Goal: Transaction & Acquisition: Purchase product/service

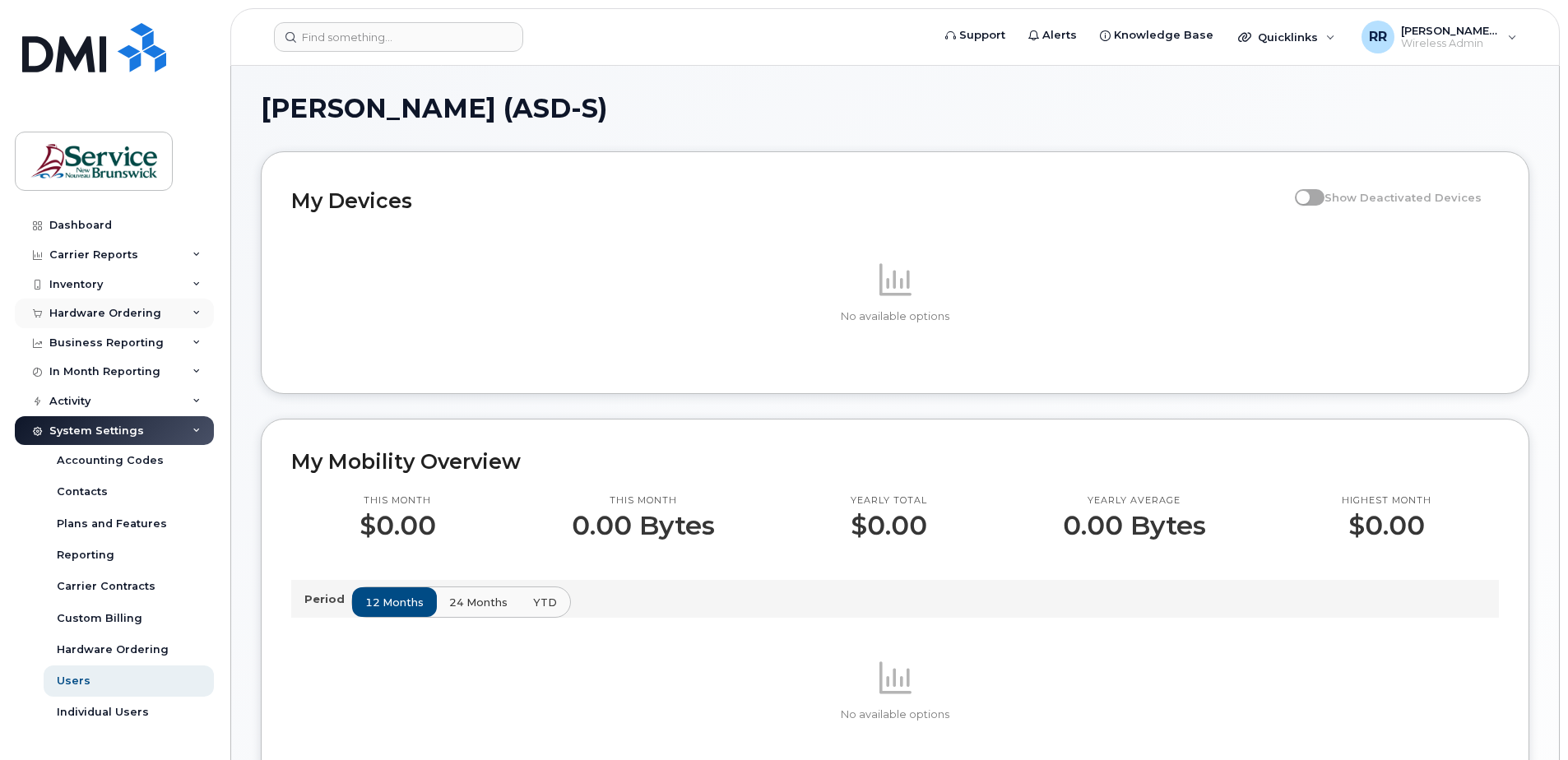
click at [81, 318] on div "Hardware Ordering" at bounding box center [105, 313] width 112 height 13
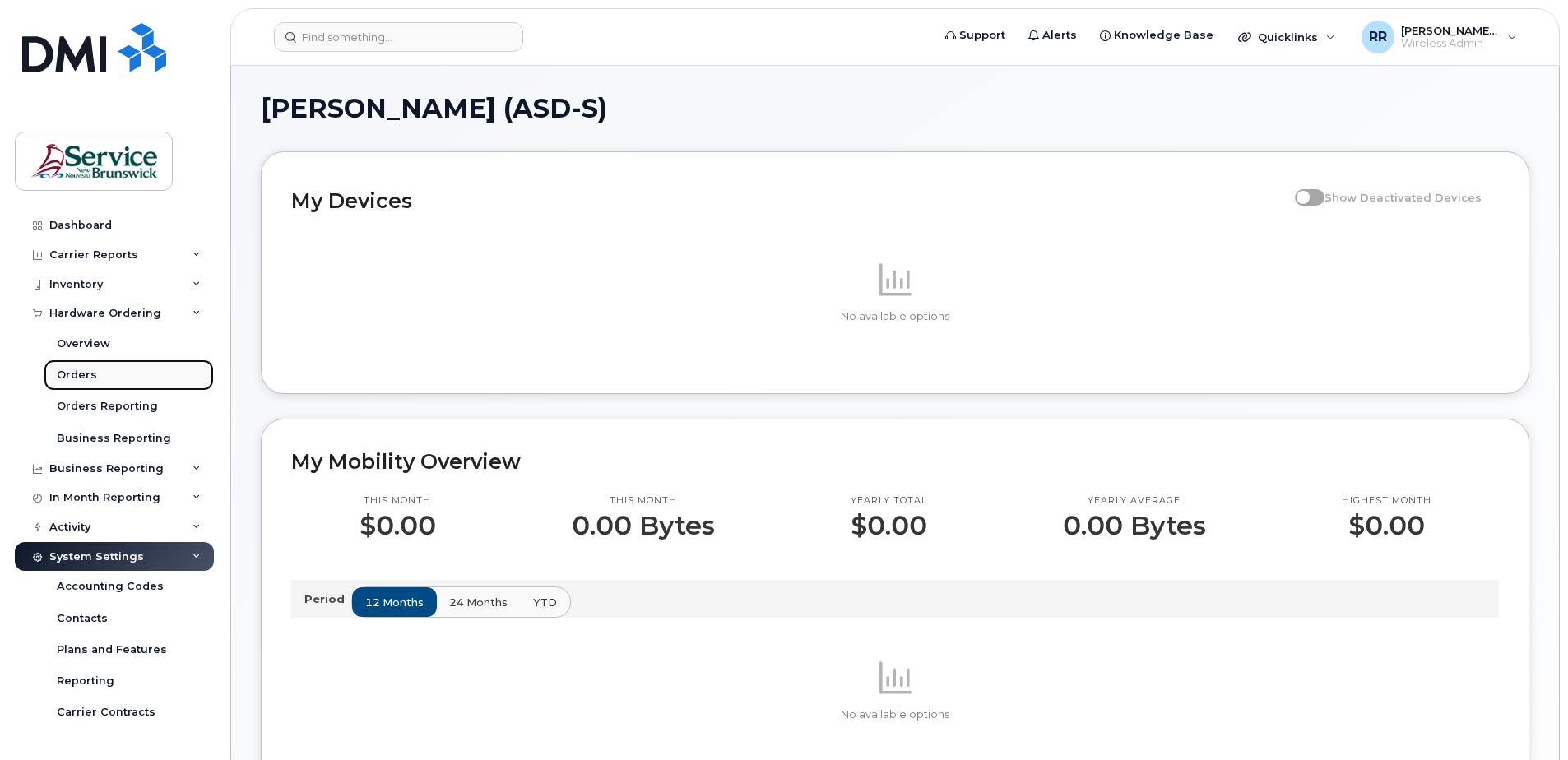
click at [80, 372] on div "Orders" at bounding box center [77, 375] width 41 height 15
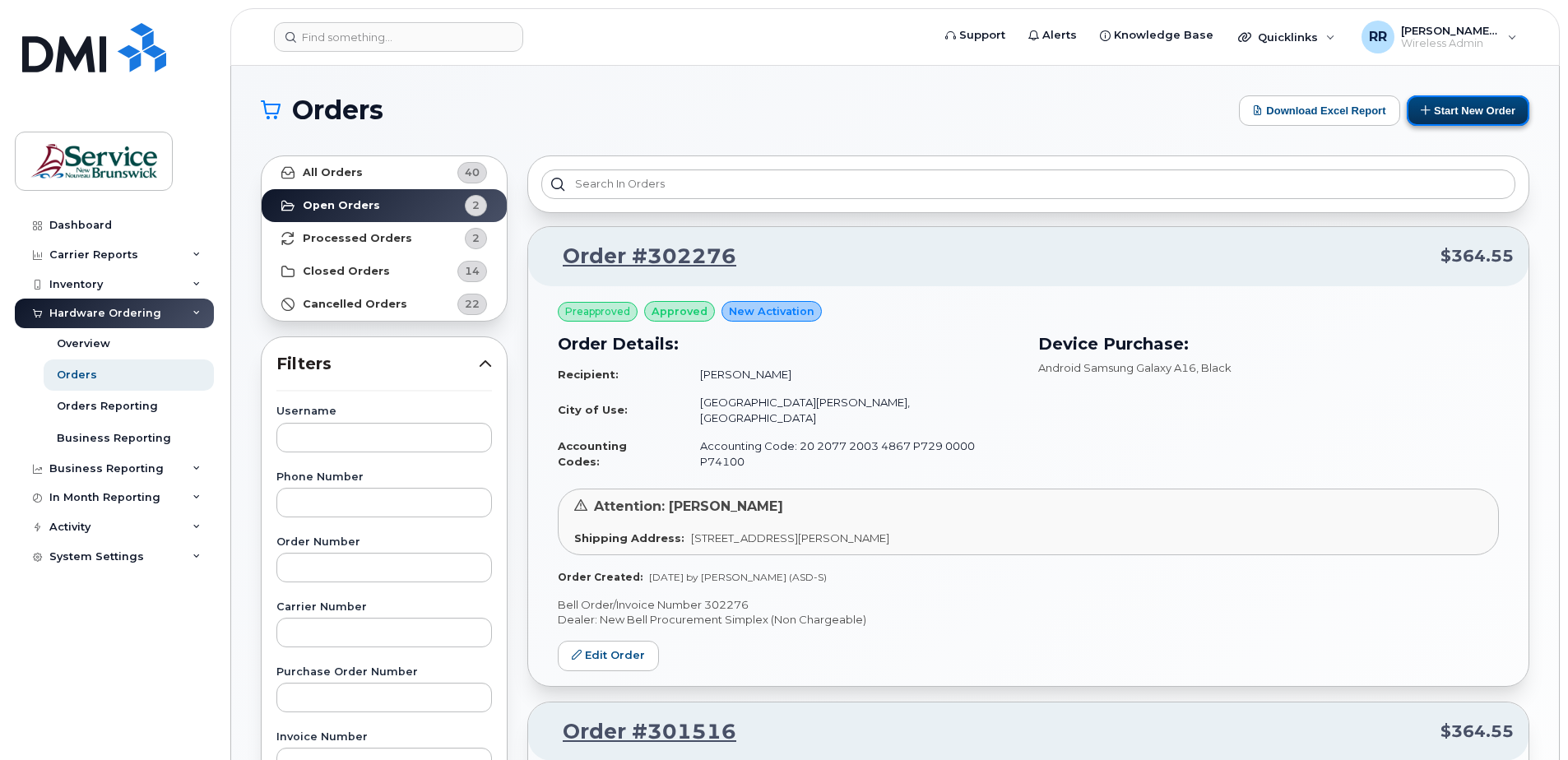
click at [1456, 102] on button "Start New Order" at bounding box center [1468, 110] width 123 height 30
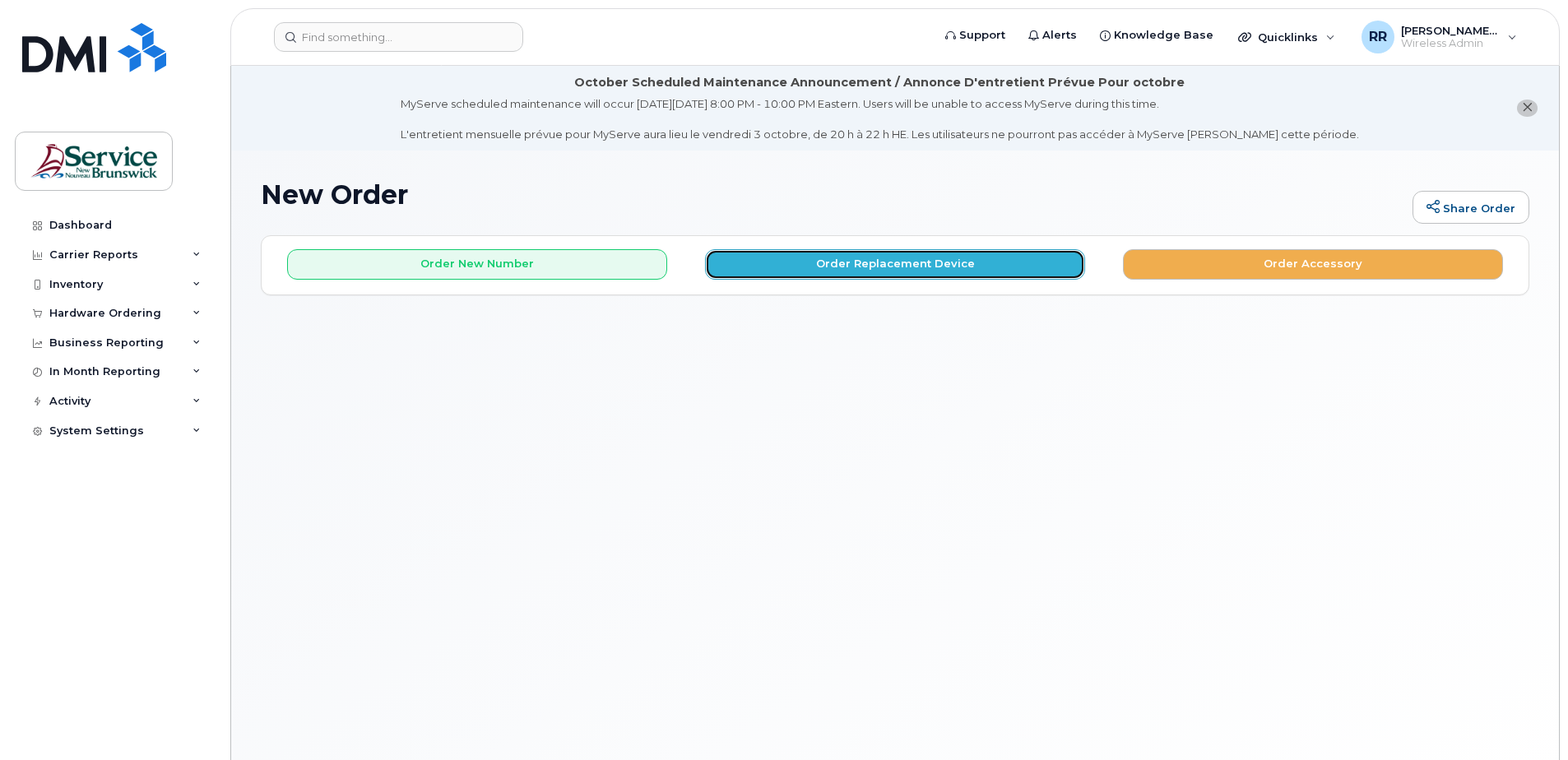
click at [909, 268] on button "Order Replacement Device" at bounding box center [895, 264] width 380 height 30
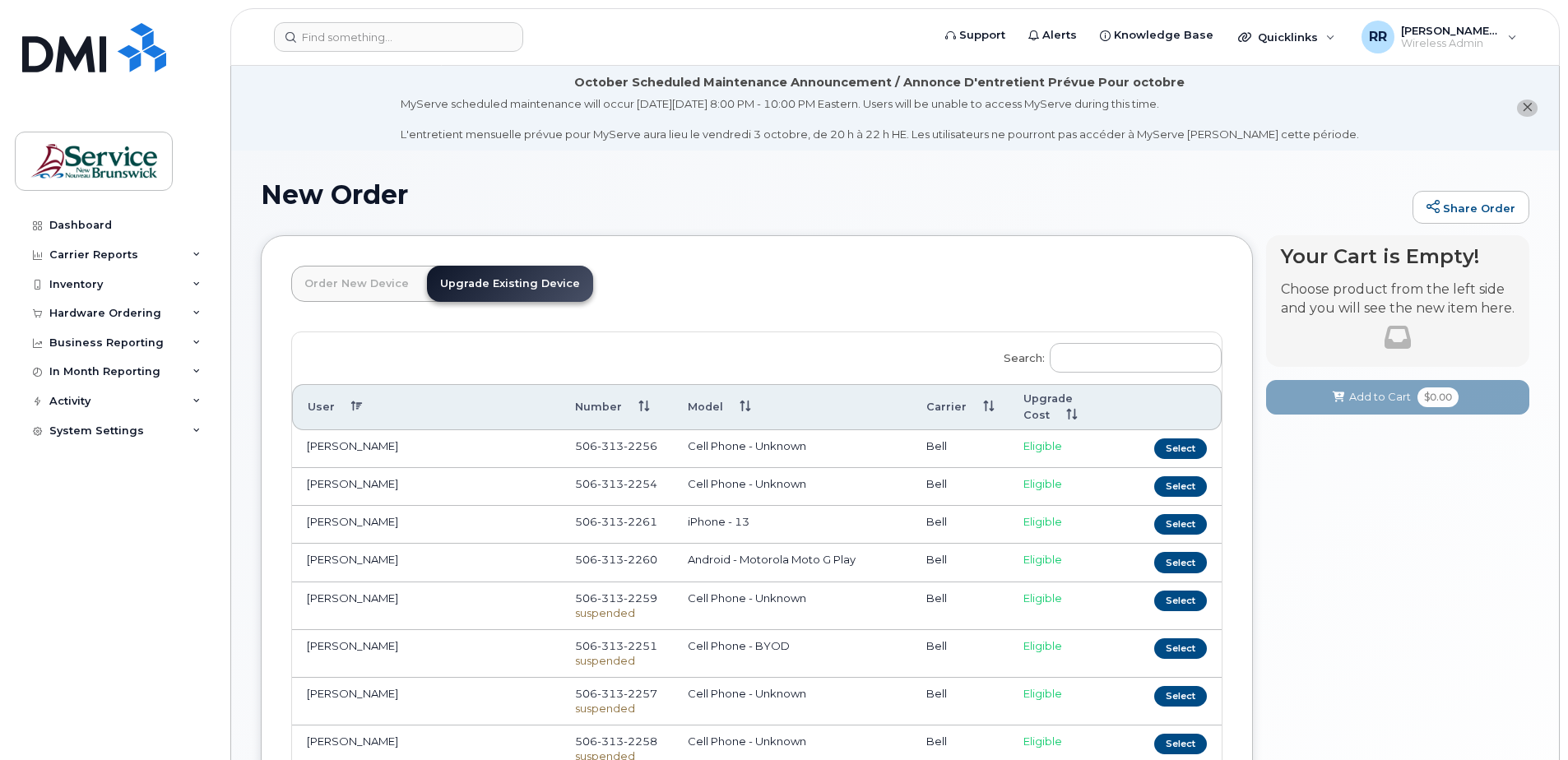
click at [481, 289] on link "Upgrade Existing Device" at bounding box center [510, 284] width 166 height 36
click at [1070, 358] on input "Search:" at bounding box center [1135, 358] width 172 height 29
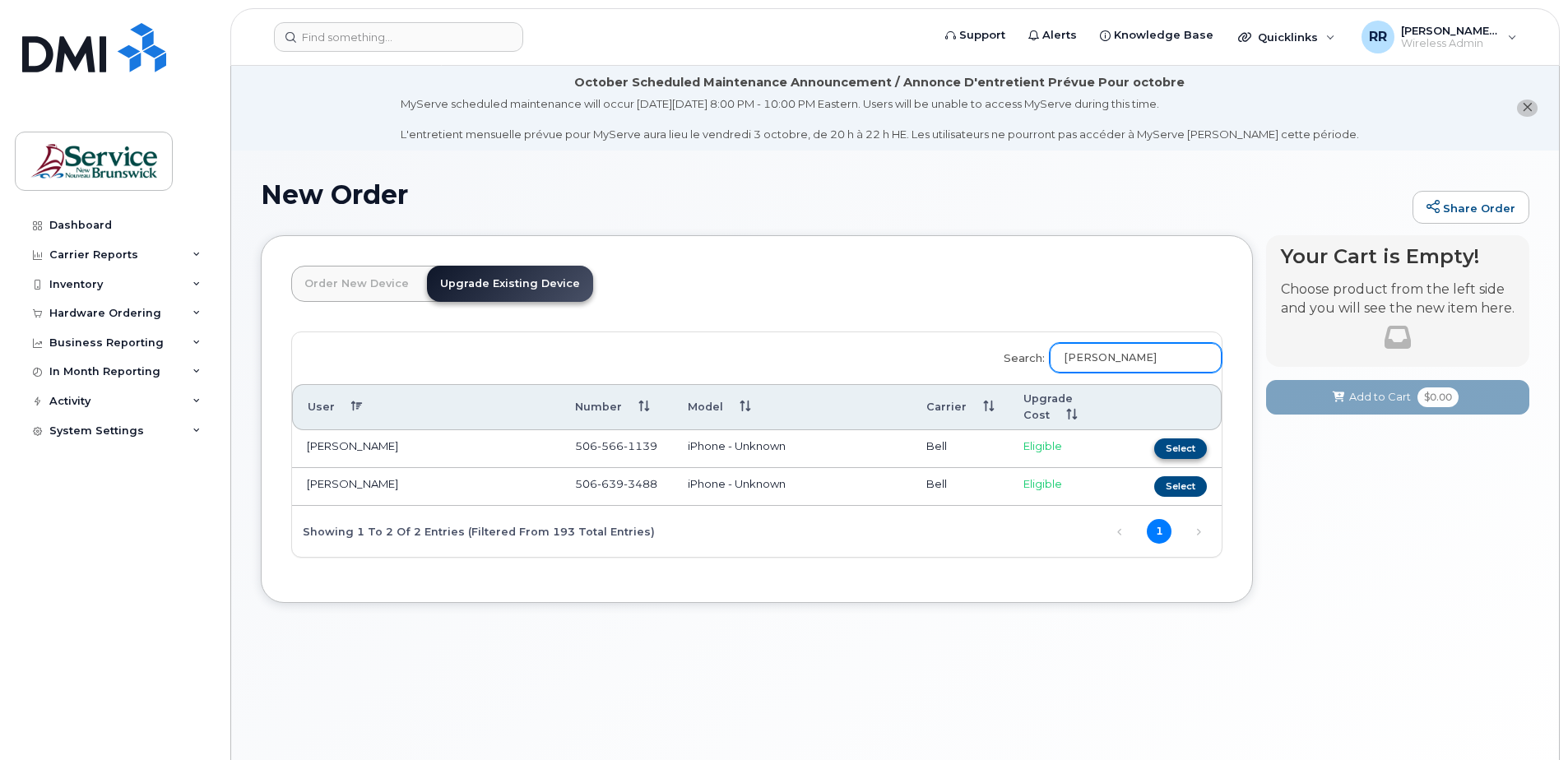
type input "Olsen"
click at [1179, 439] on button "Select" at bounding box center [1180, 449] width 53 height 21
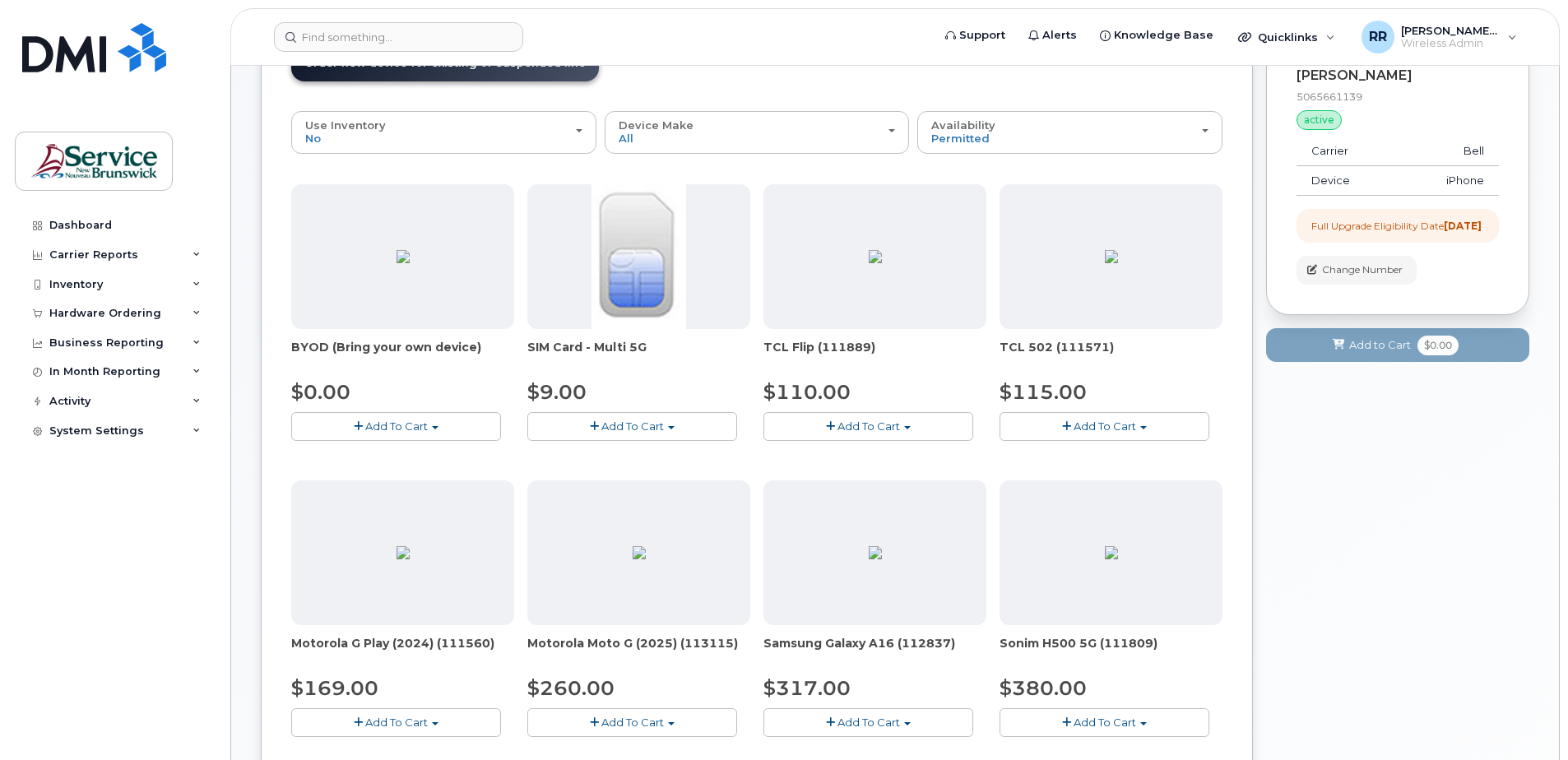
scroll to position [247, 0]
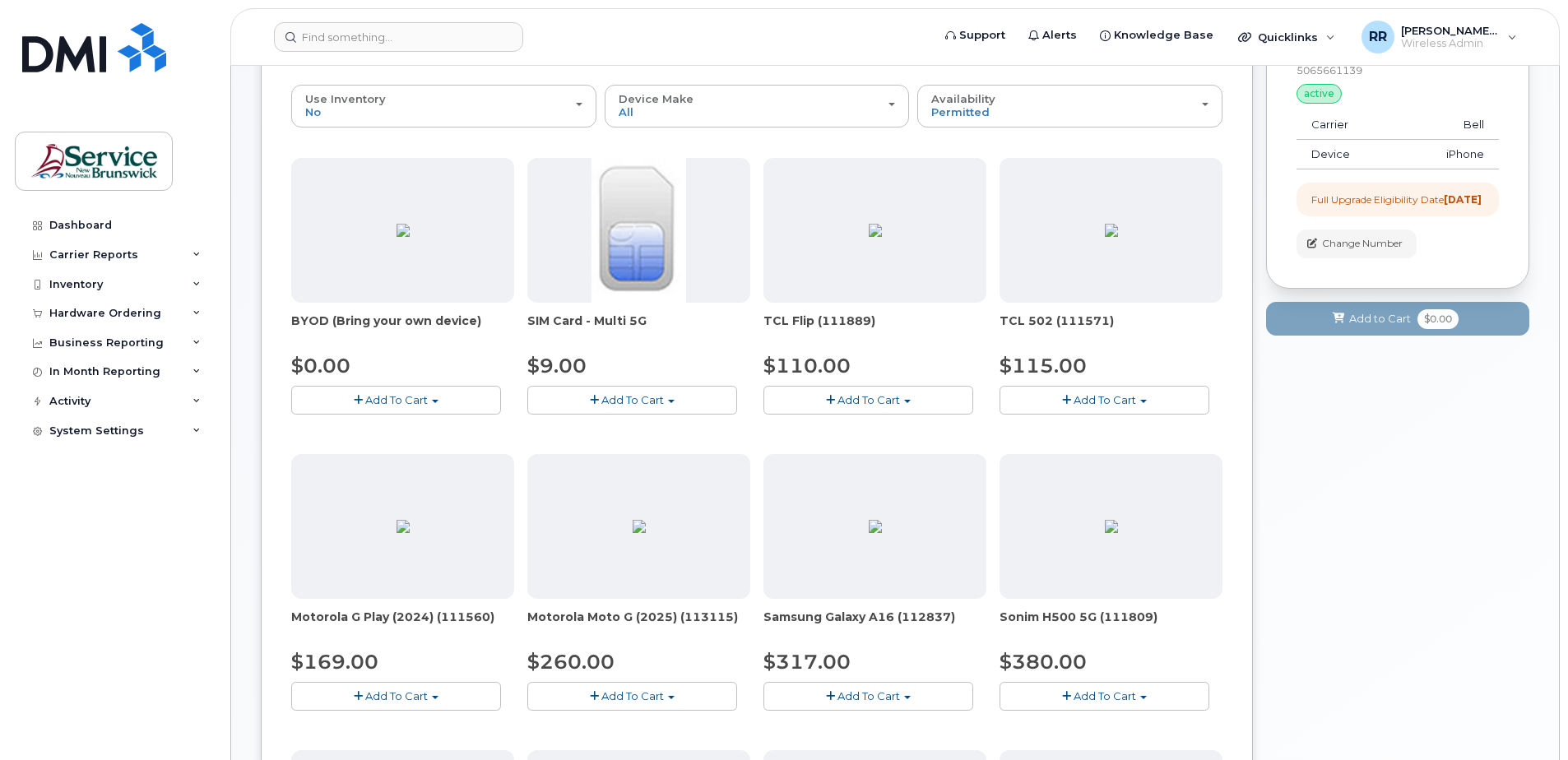
click at [852, 695] on span "Add To Cart" at bounding box center [868, 695] width 62 height 13
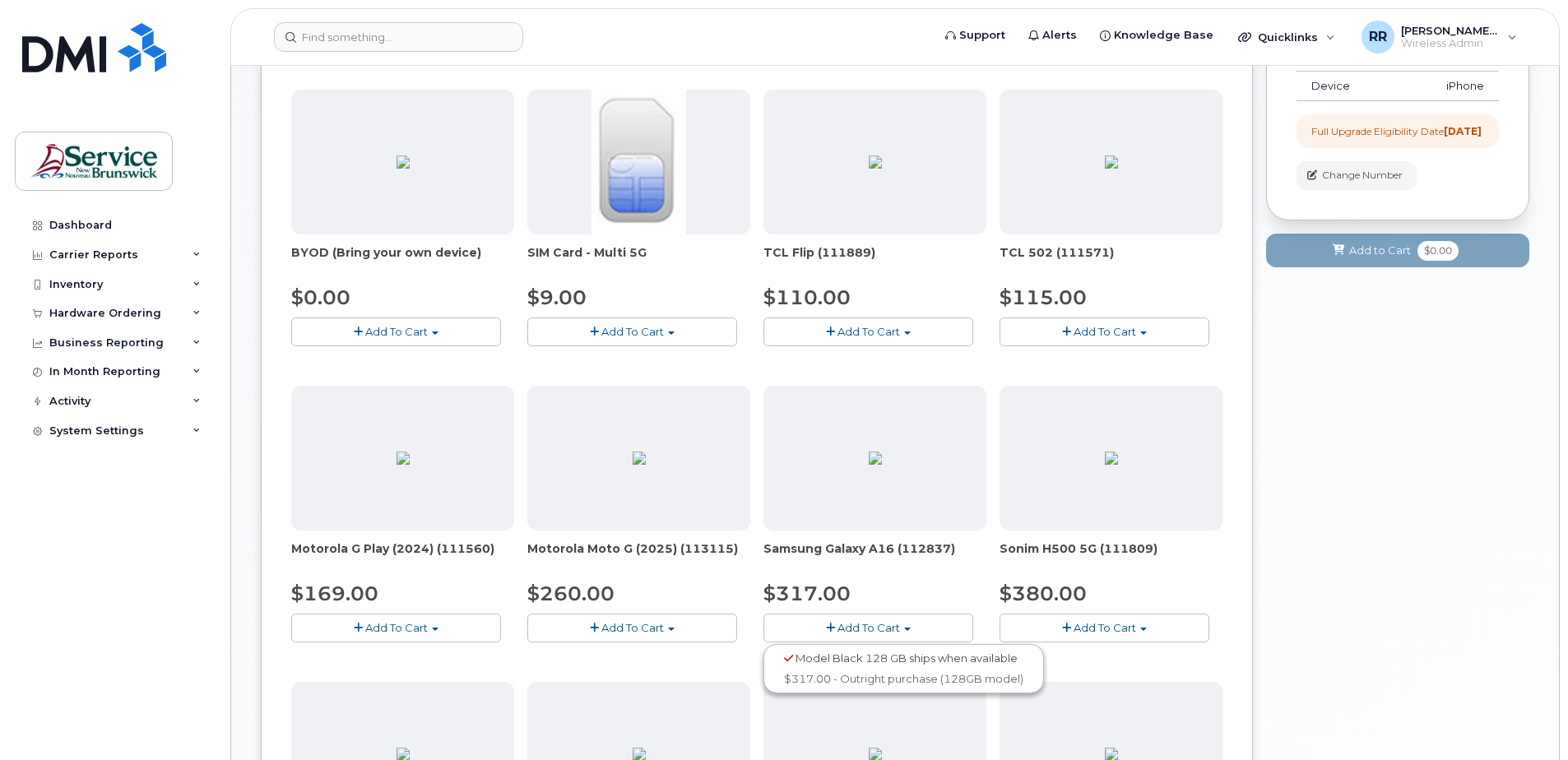
scroll to position [329, 0]
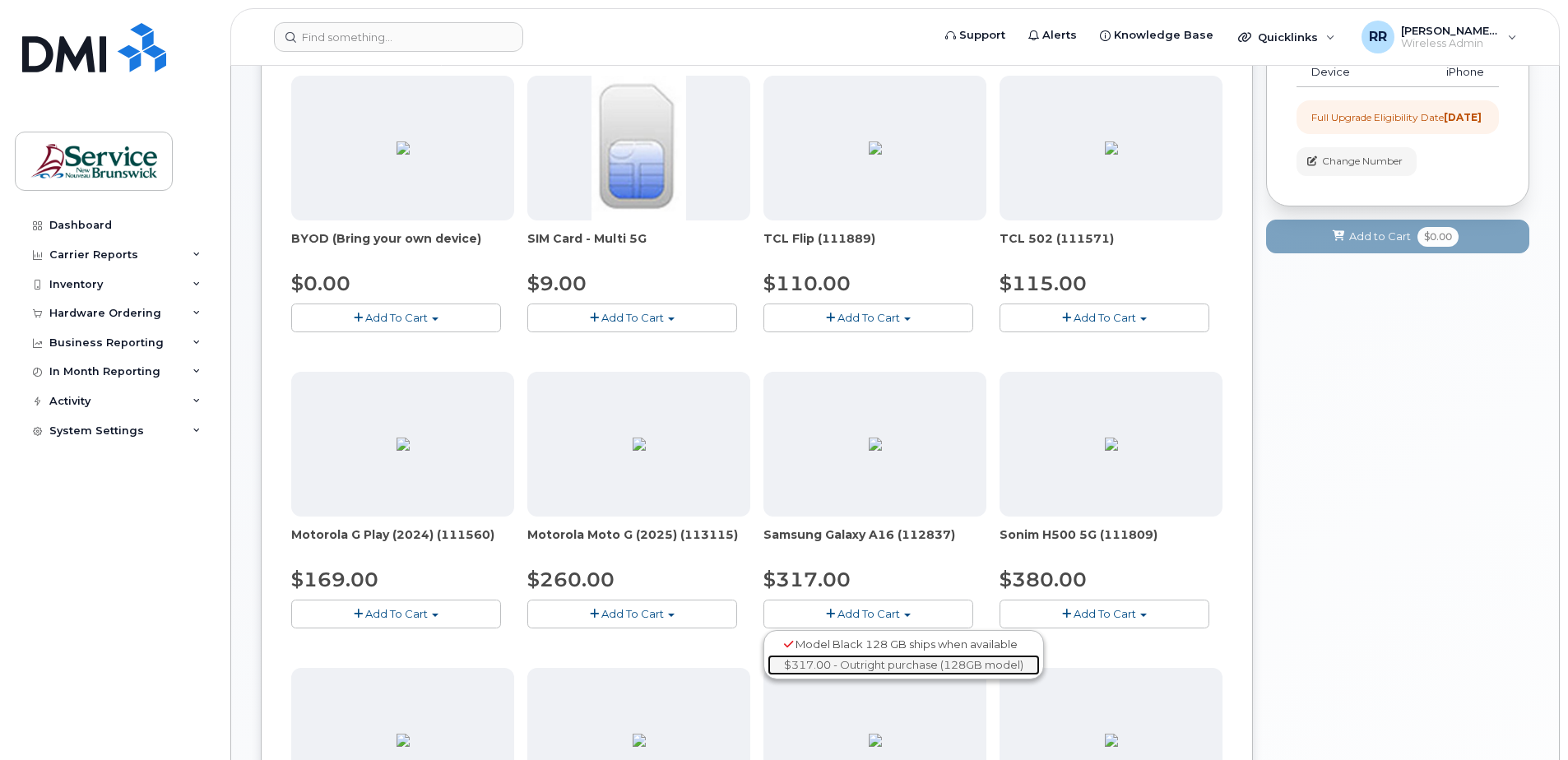
click at [842, 660] on link "$317.00 - Outright purchase (128GB model)" at bounding box center [903, 665] width 272 height 21
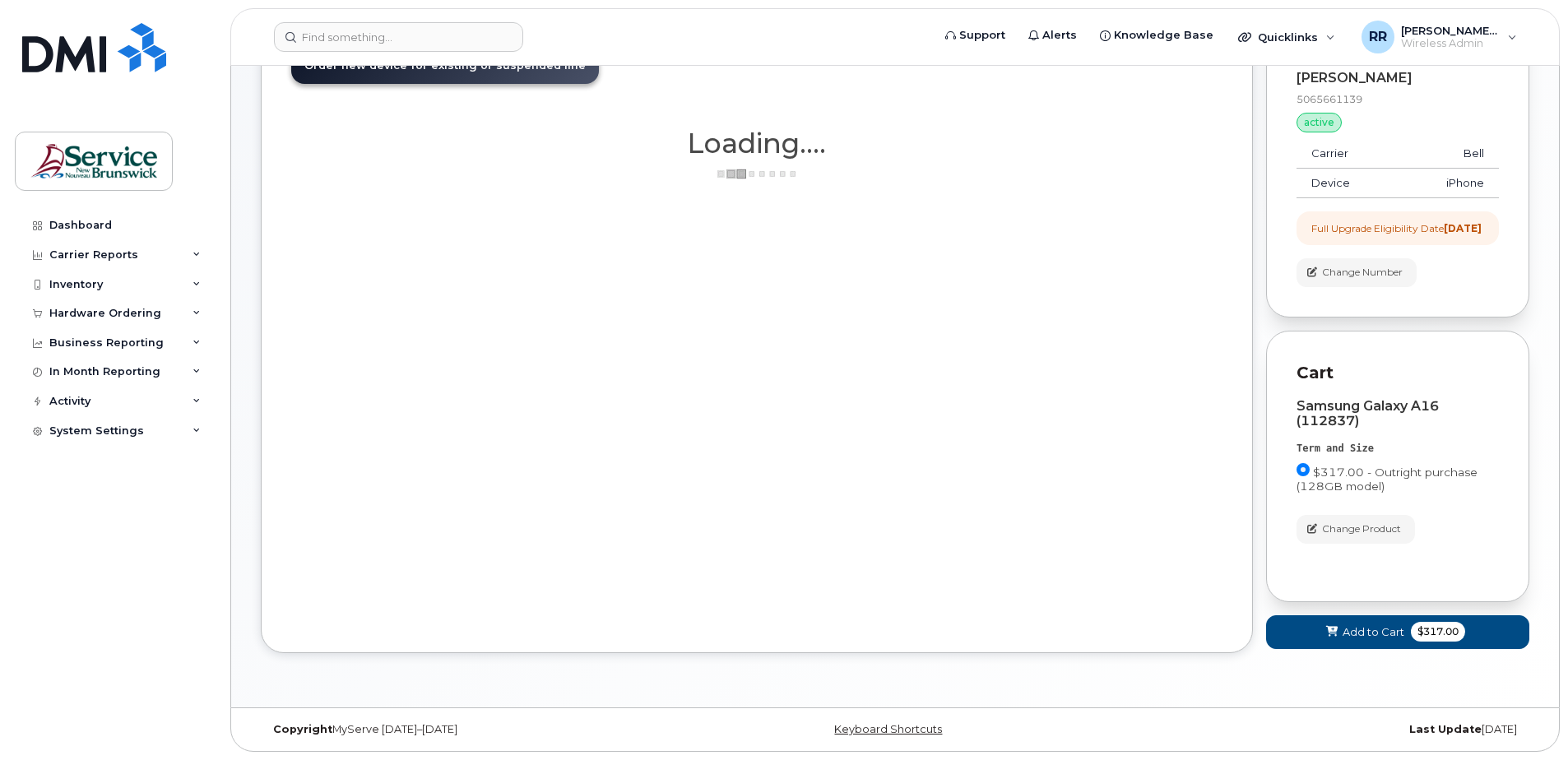
scroll to position [232, 0]
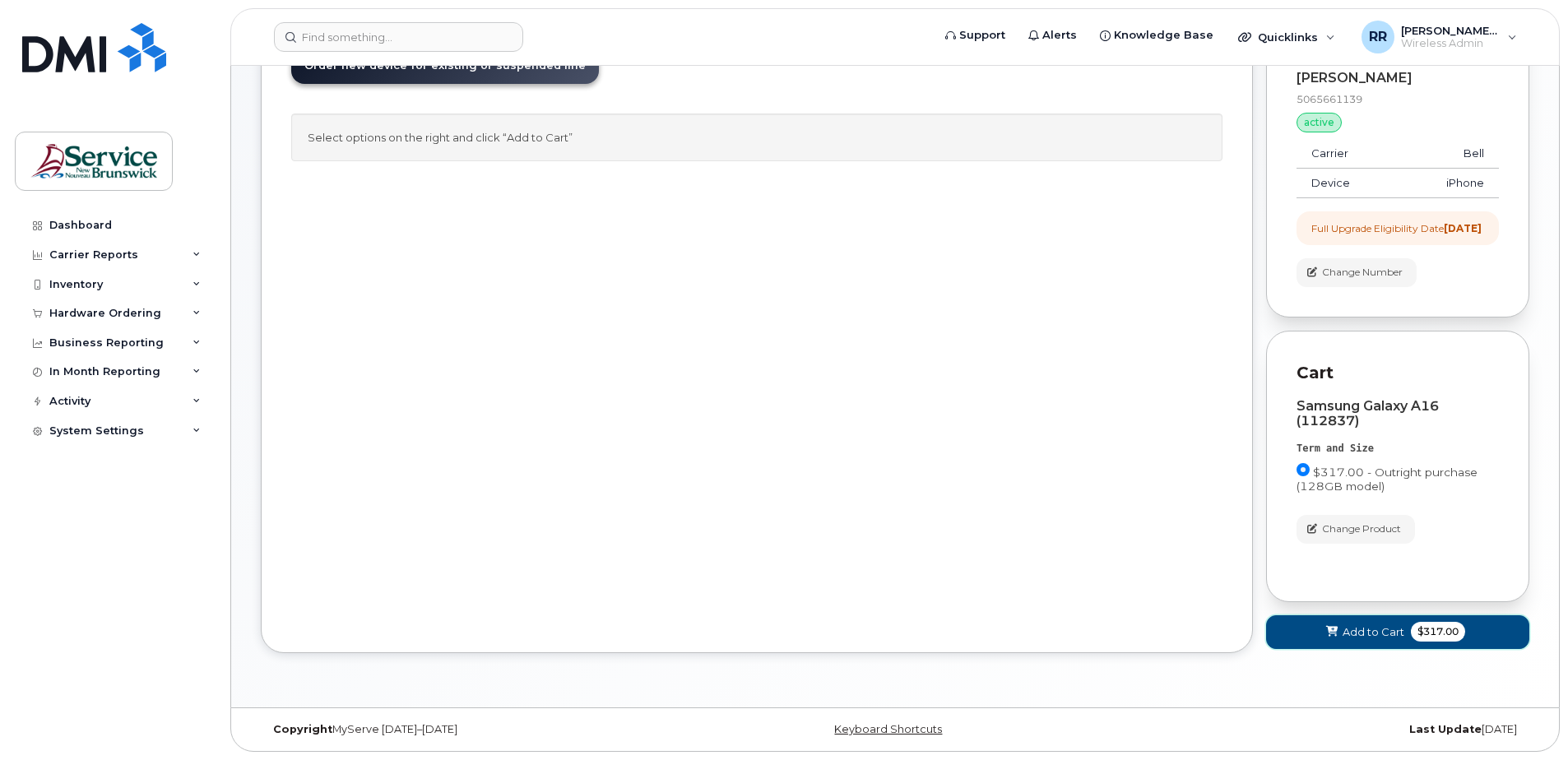
click at [1346, 630] on span "Add to Cart" at bounding box center [1373, 632] width 61 height 16
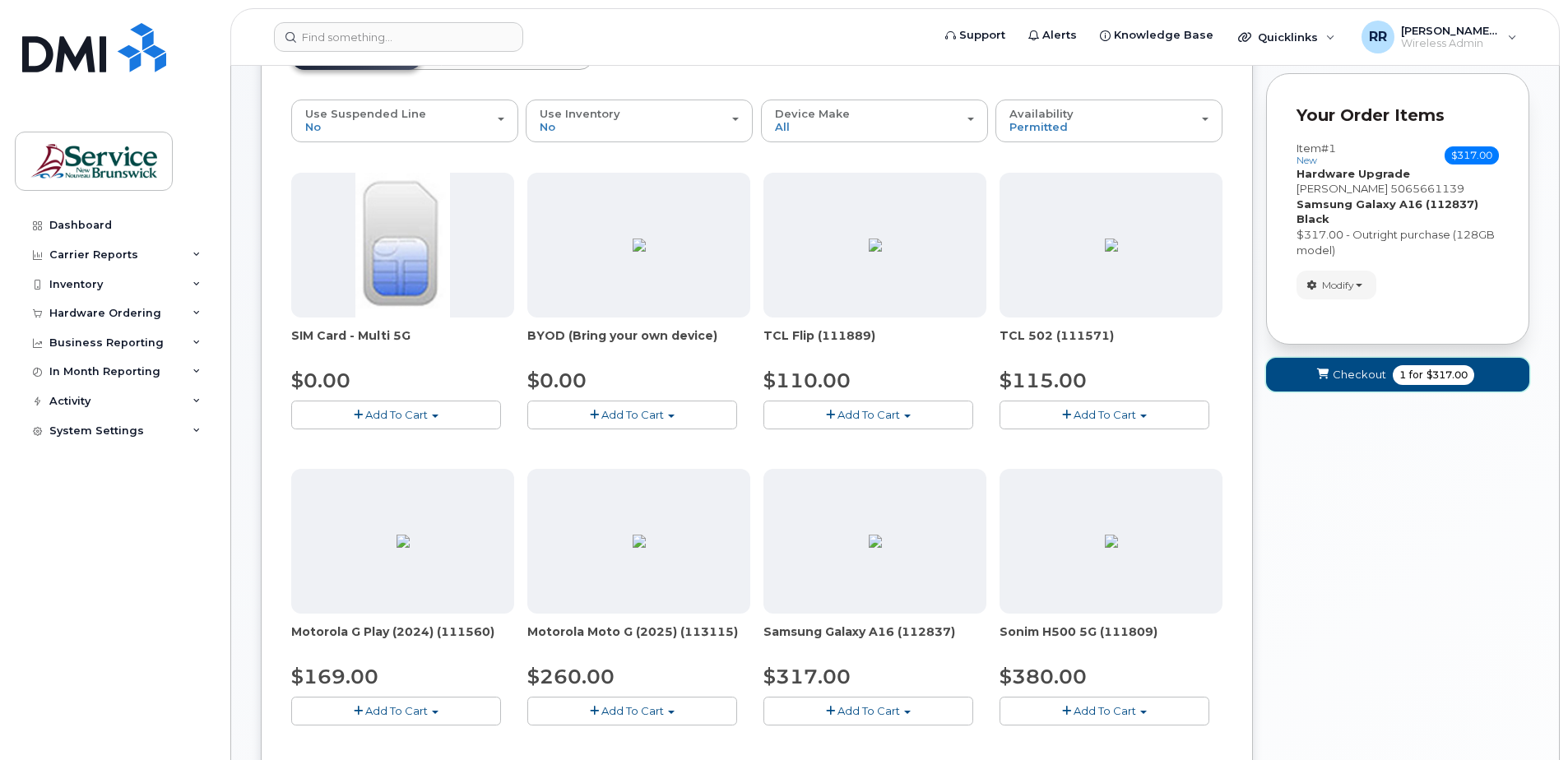
click at [1369, 379] on span "Checkout" at bounding box center [1360, 375] width 54 height 16
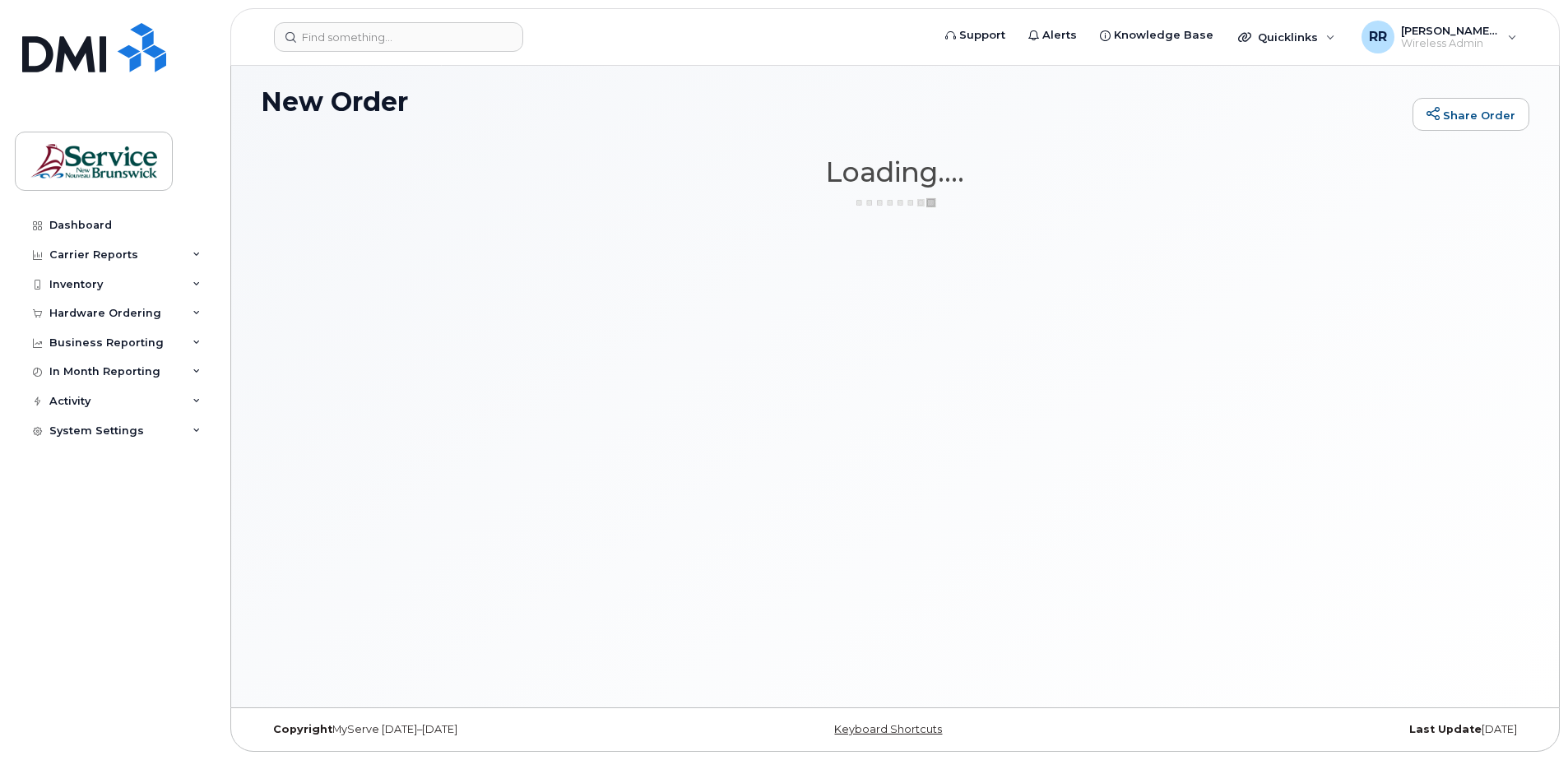
scroll to position [93, 0]
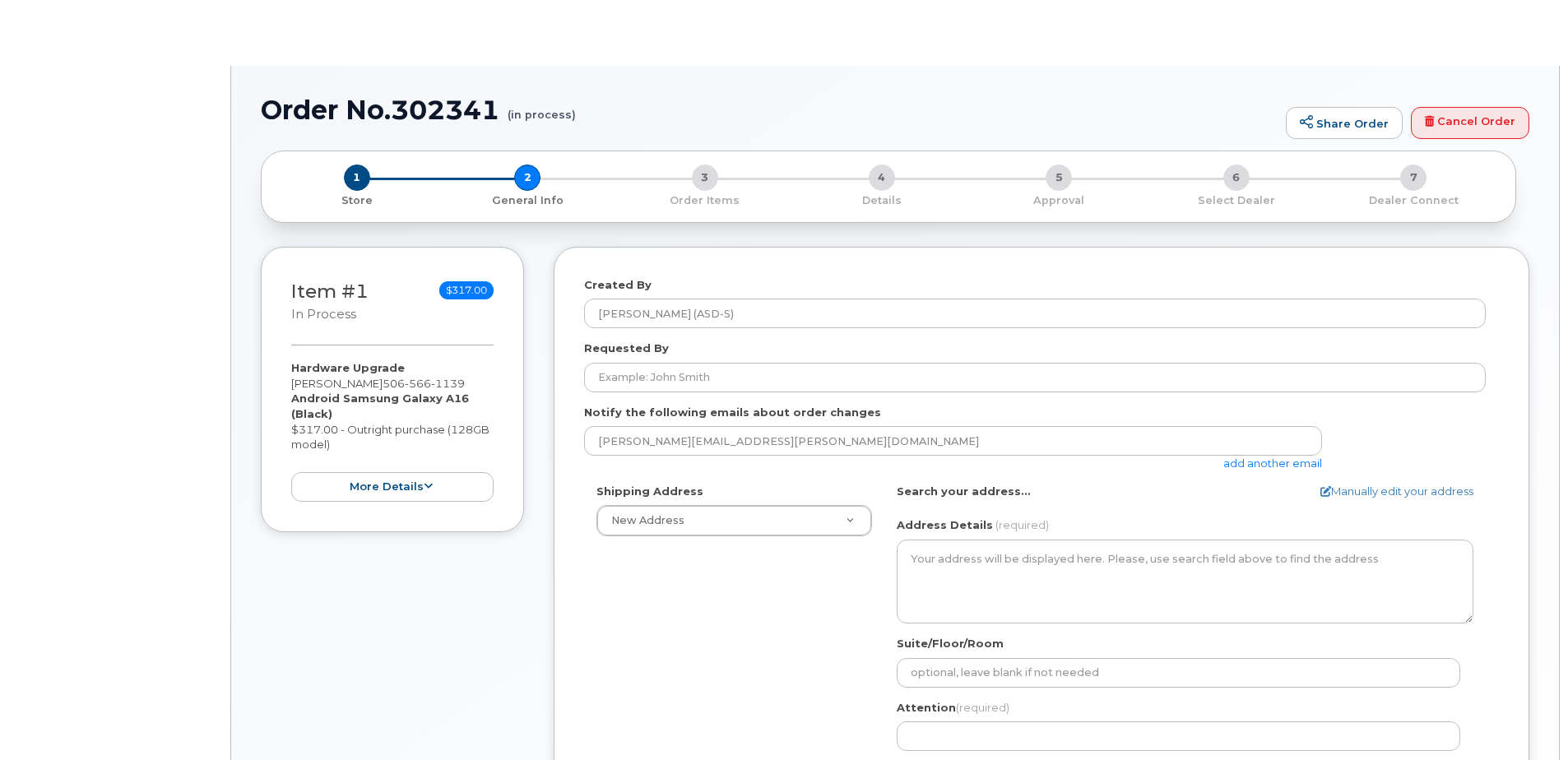
select select
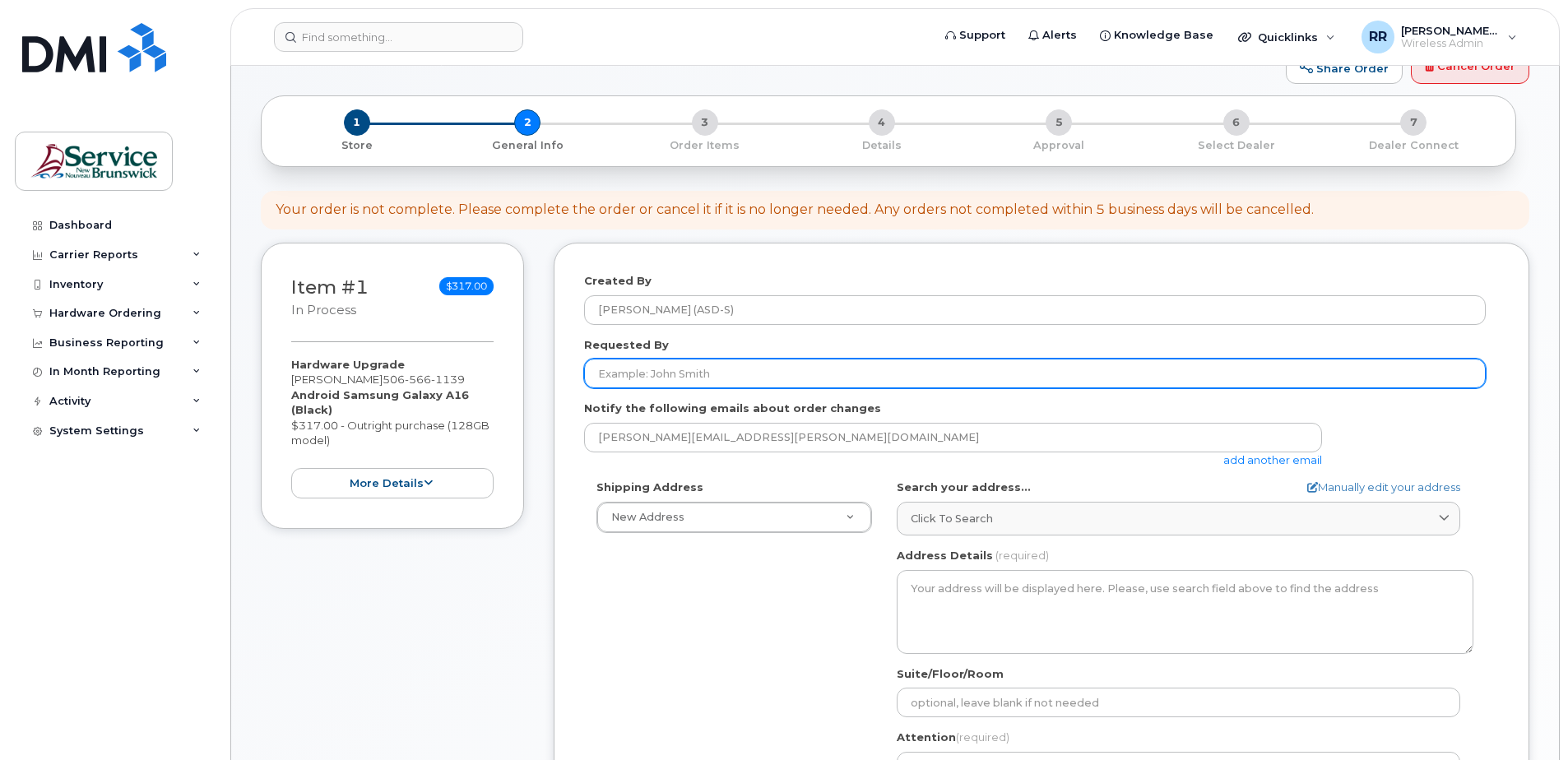
scroll to position [164, 0]
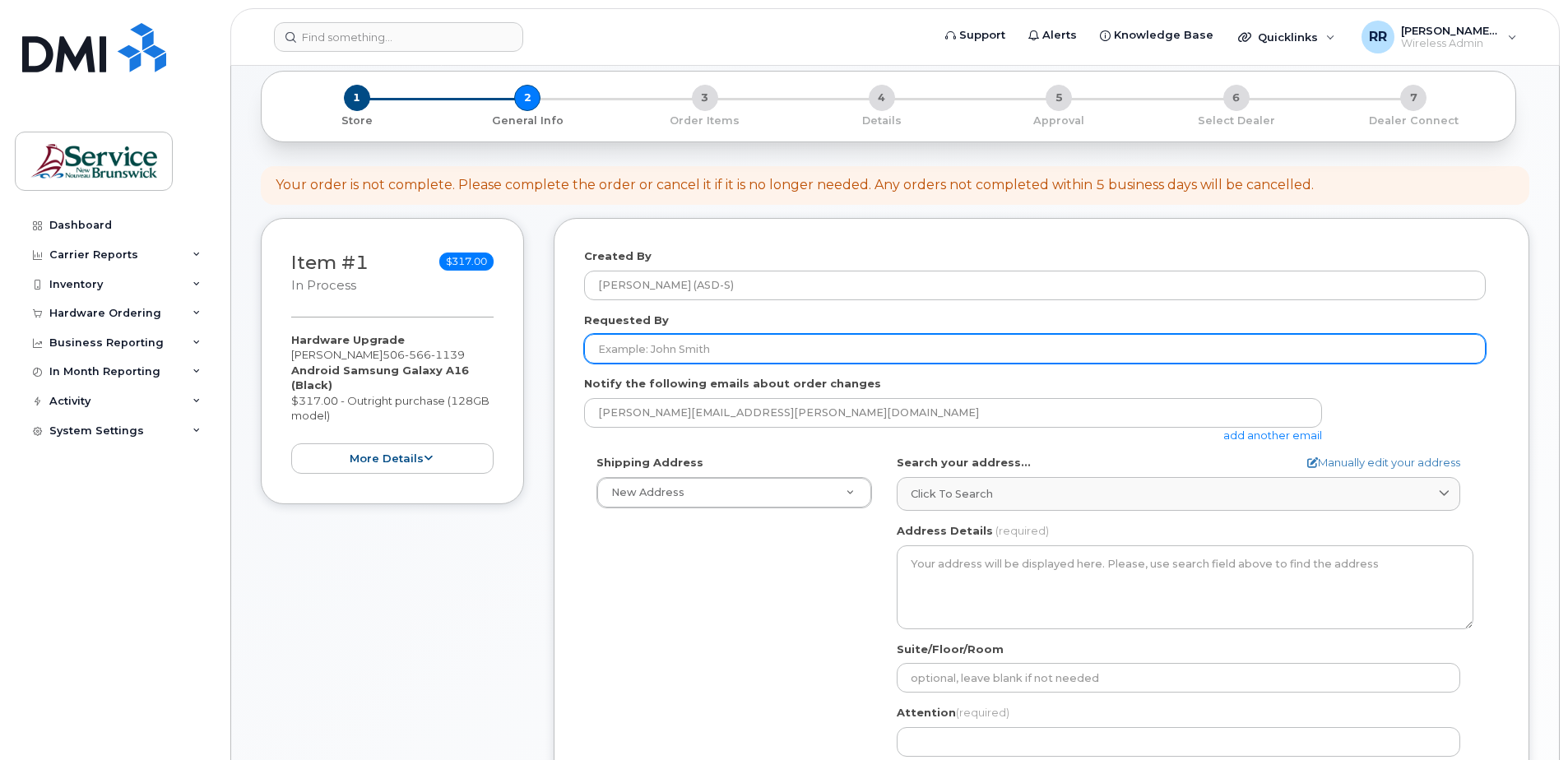
click at [624, 346] on input "Requested By" at bounding box center [1035, 349] width 902 height 29
type input "[PERSON_NAME]"
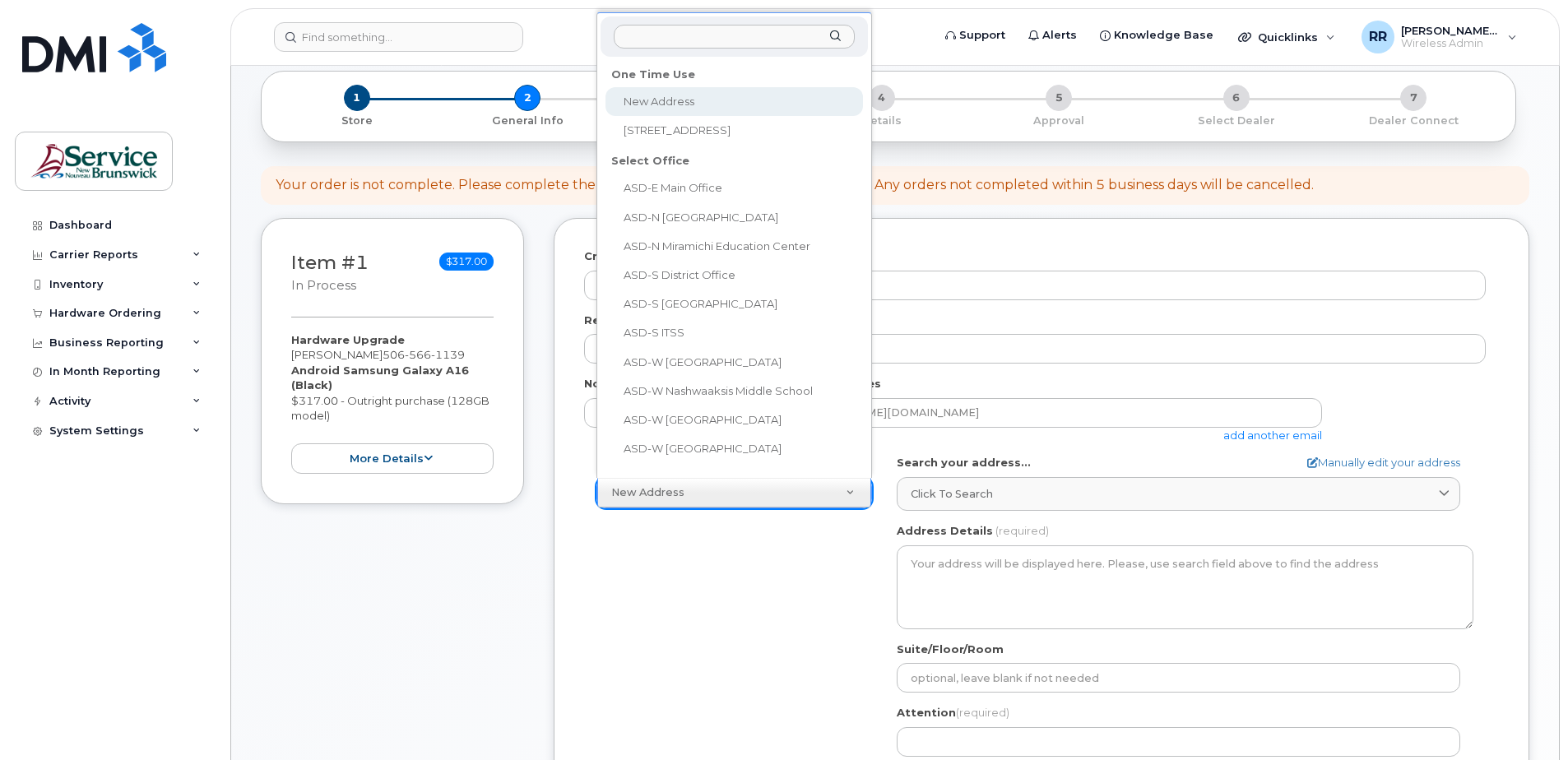
scroll to position [26, 0]
select select "1-27 Centennial Rd"
type textarea "1-27 Centennial Rd HAMPTON NB E5N 6N3 CANADA"
type input "[PERSON_NAME]"
type input "5068326432"
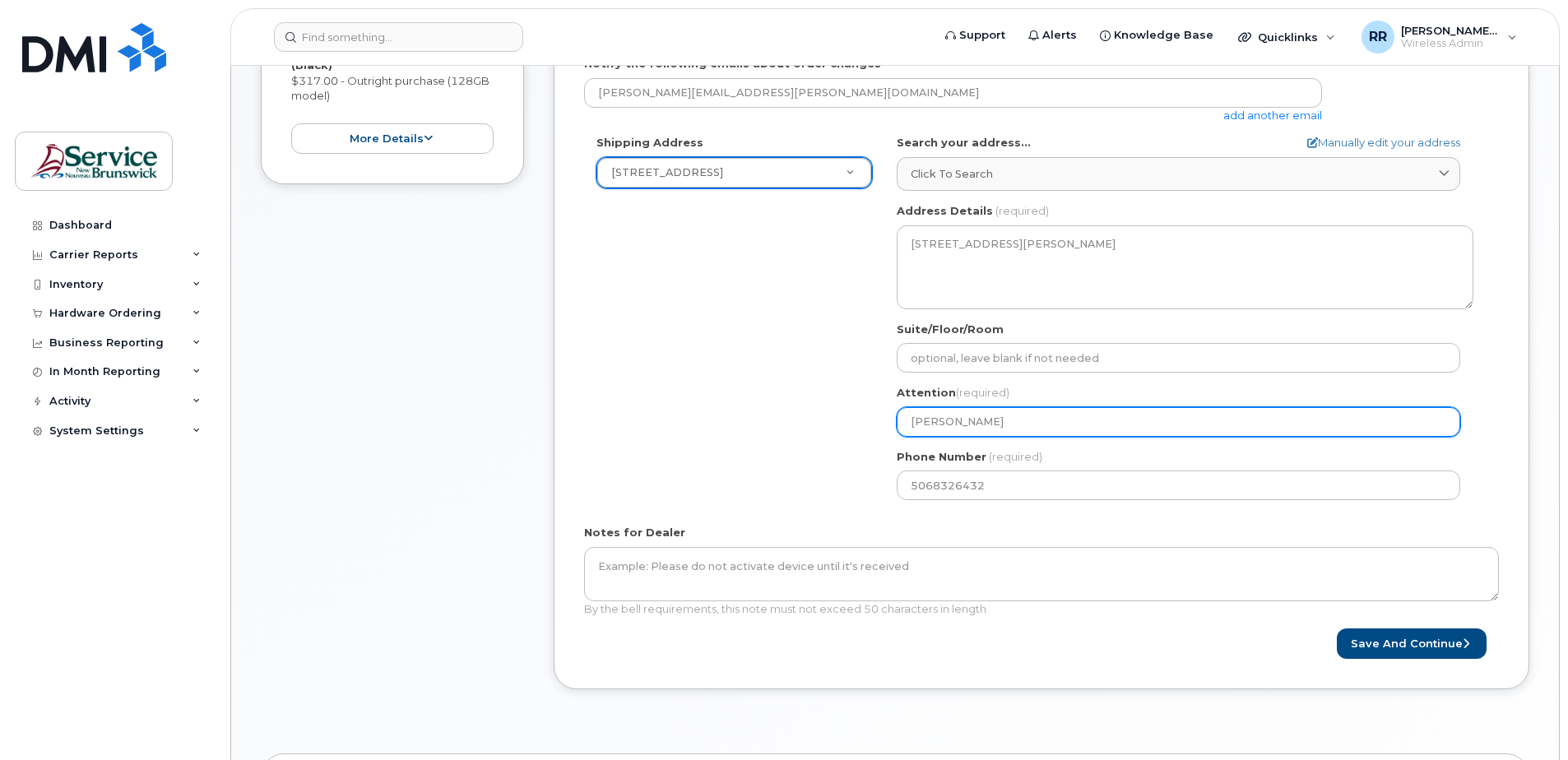
scroll to position [493, 0]
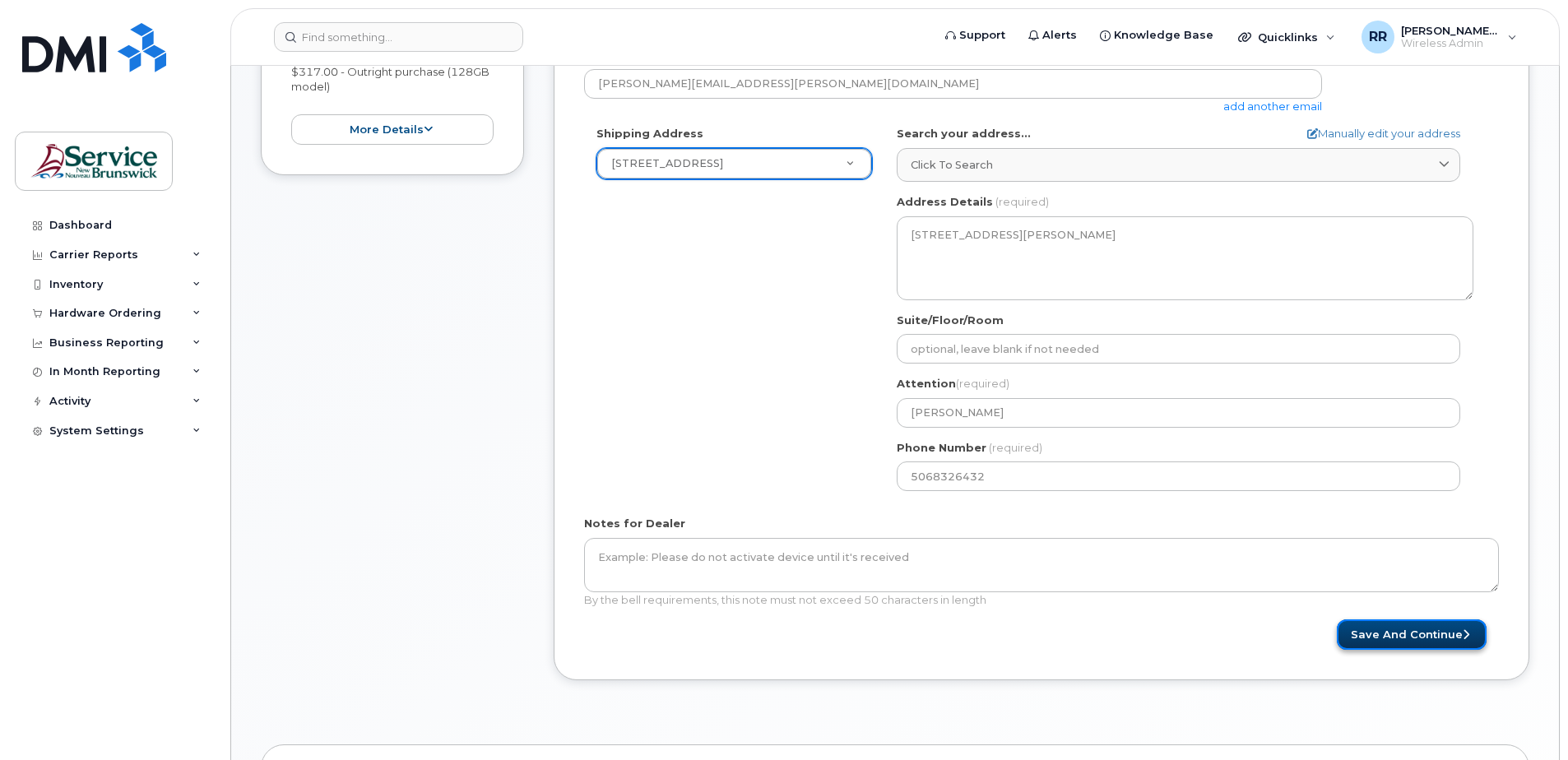
click at [1386, 639] on button "Save and Continue" at bounding box center [1411, 634] width 149 height 30
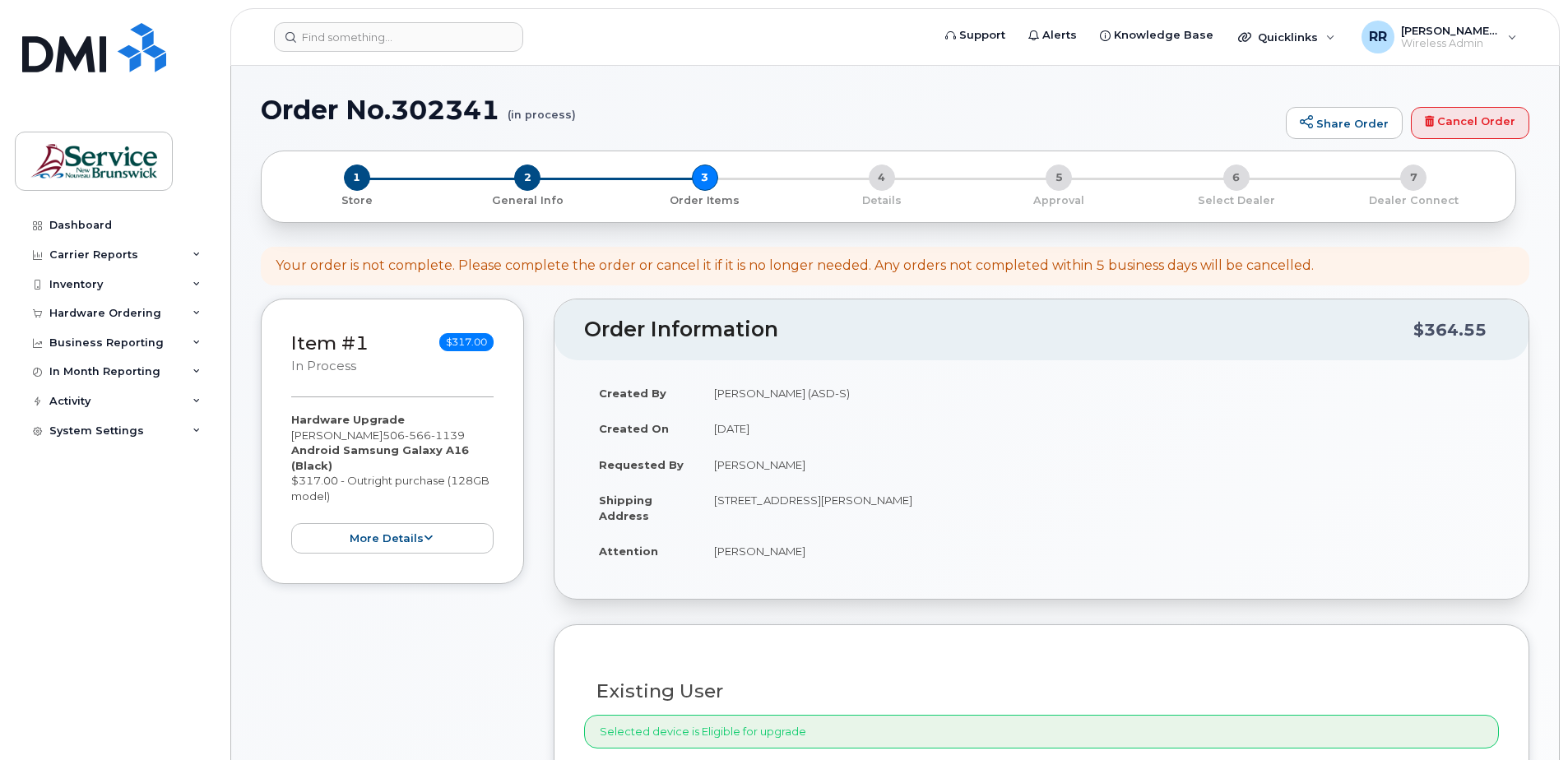
select select
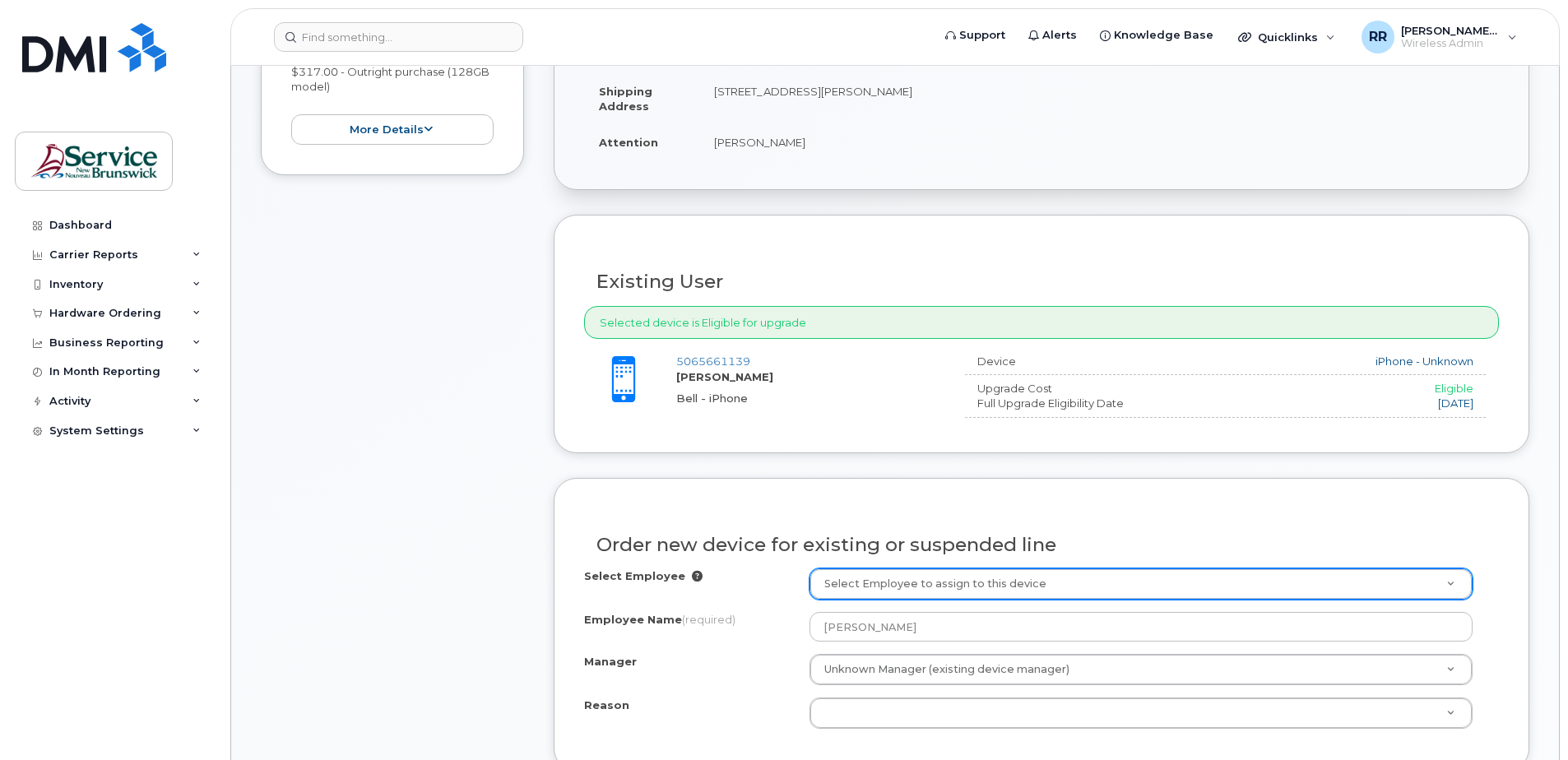
scroll to position [576, 0]
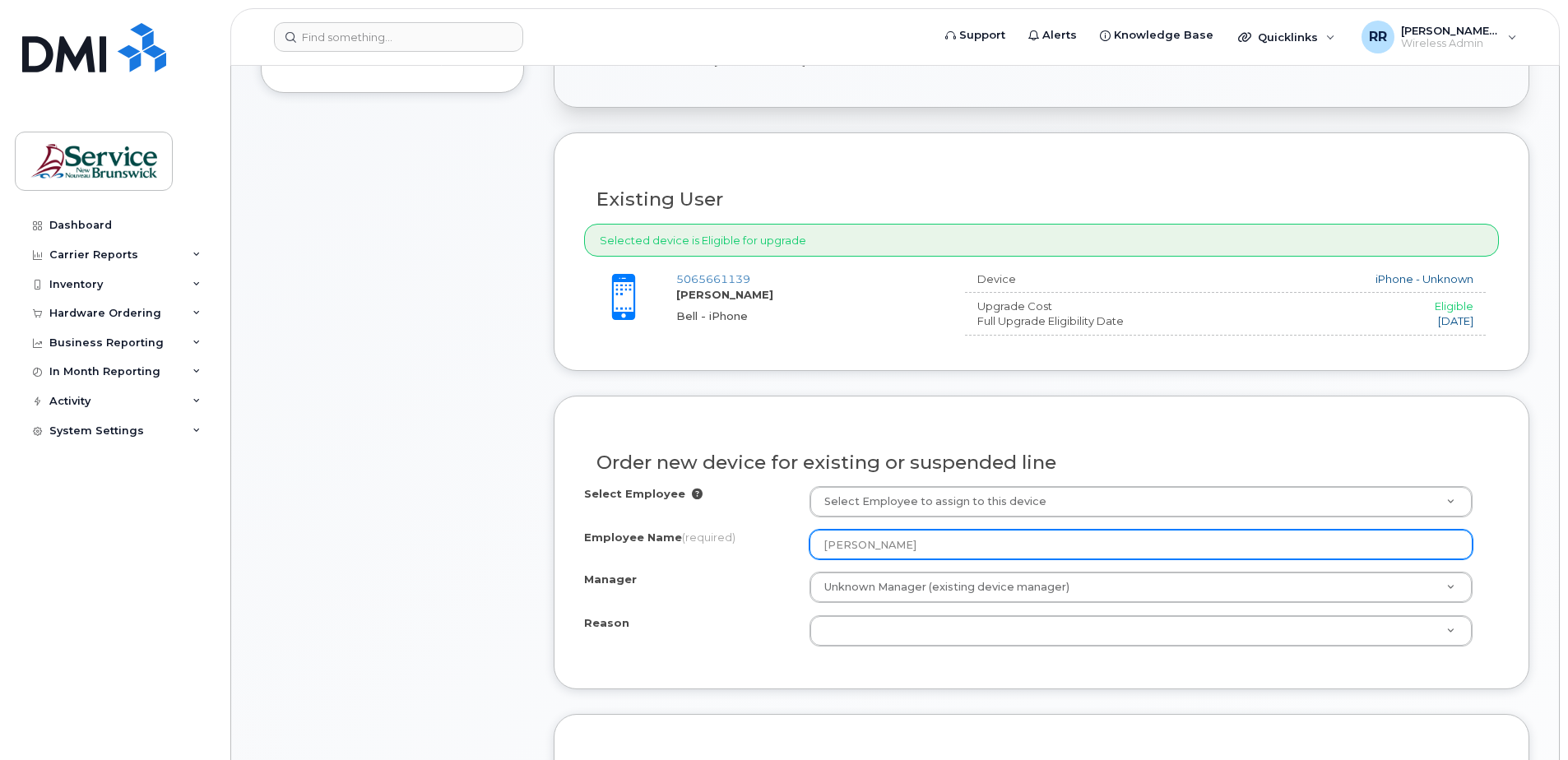
drag, startPoint x: 952, startPoint y: 554, endPoint x: 794, endPoint y: 550, distance: 158.1
click at [794, 550] on div "Employee Name (required) [PERSON_NAME]" at bounding box center [1041, 544] width 915 height 29
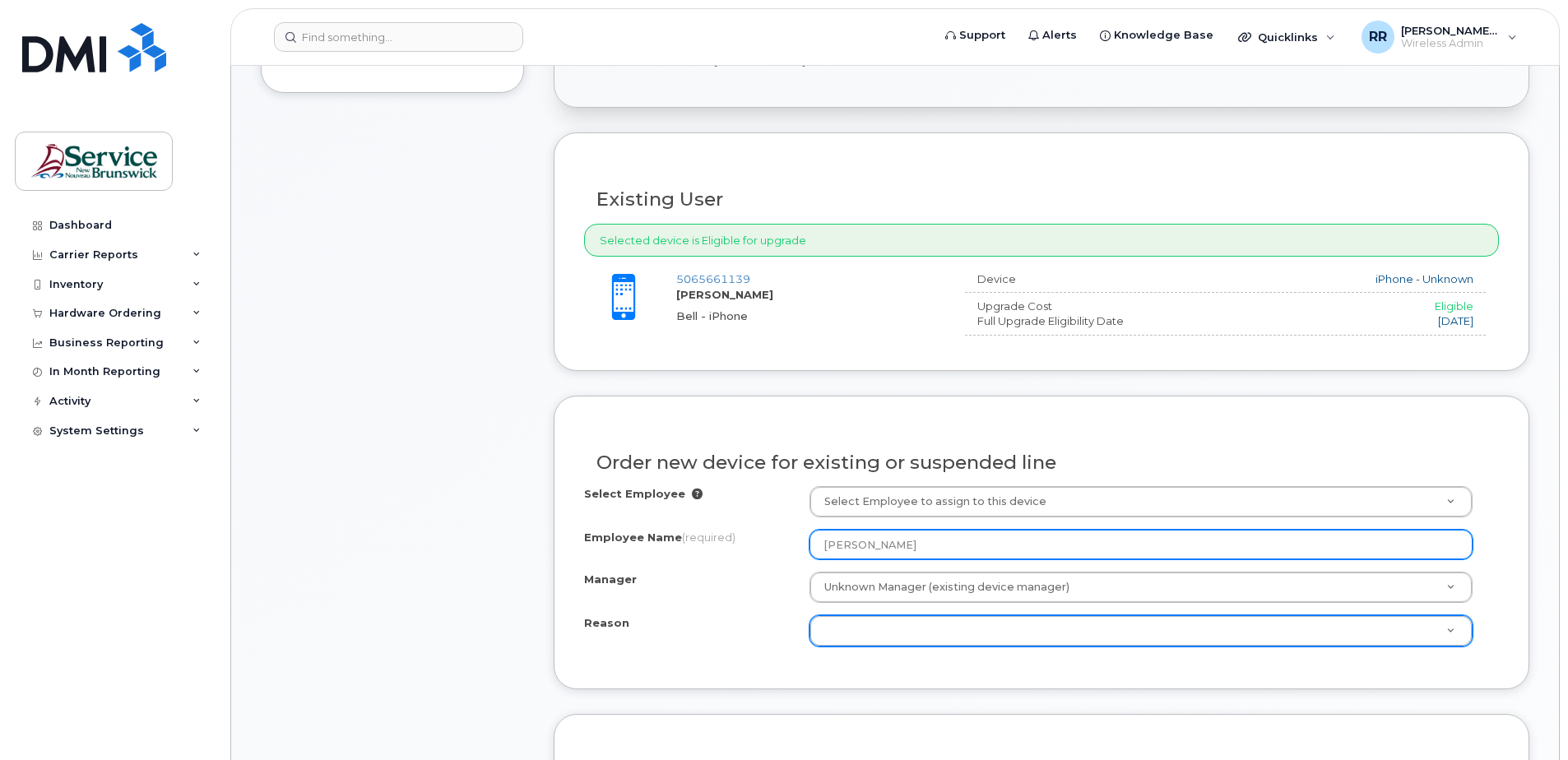
type input "[PERSON_NAME]"
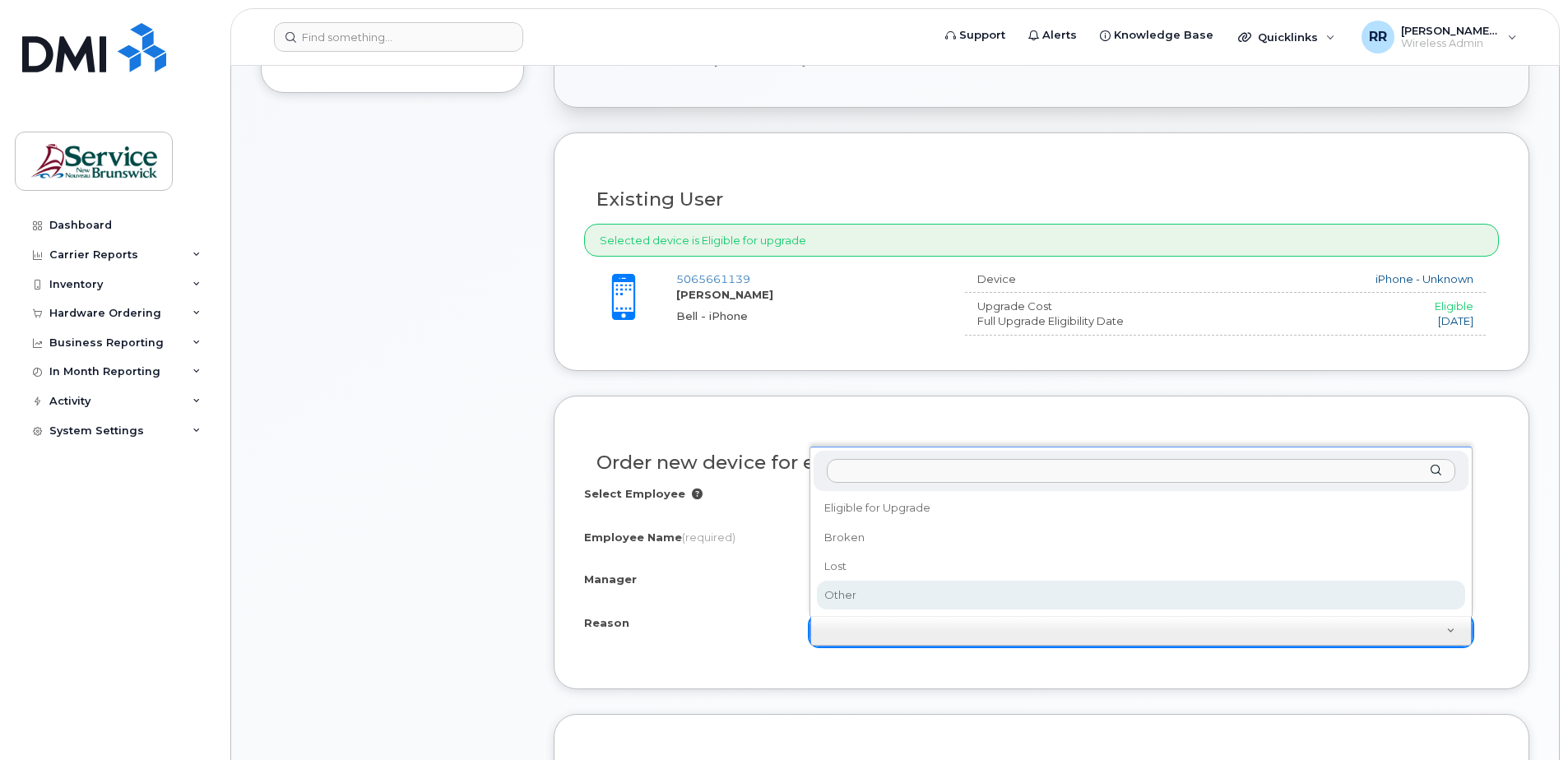
select select "other"
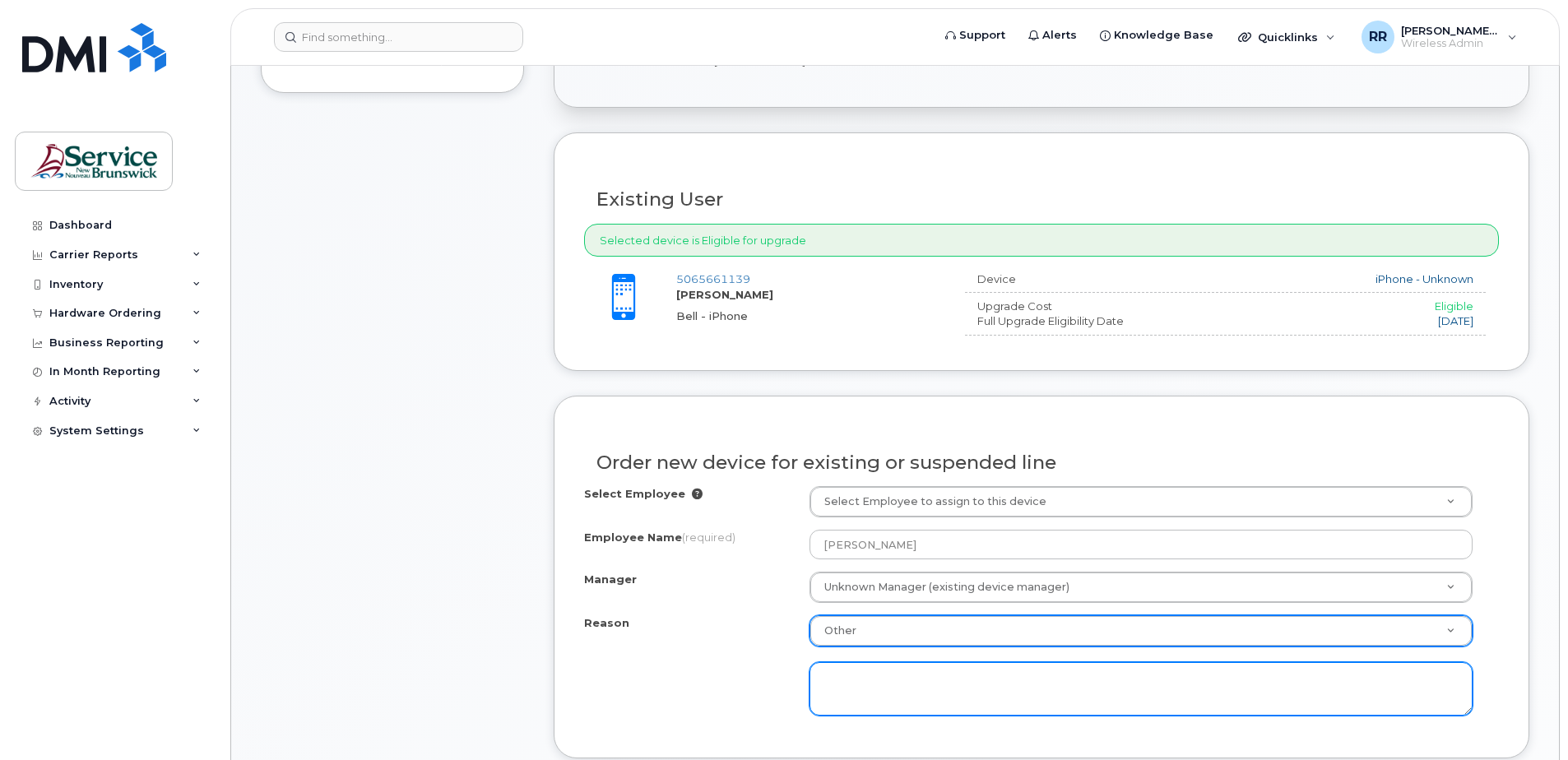
click at [882, 678] on textarea at bounding box center [1140, 689] width 663 height 54
click at [1212, 684] on textarea "New Electrician hired for HEC and SIM card was already active under Lisa Olsen" at bounding box center [1140, 689] width 663 height 54
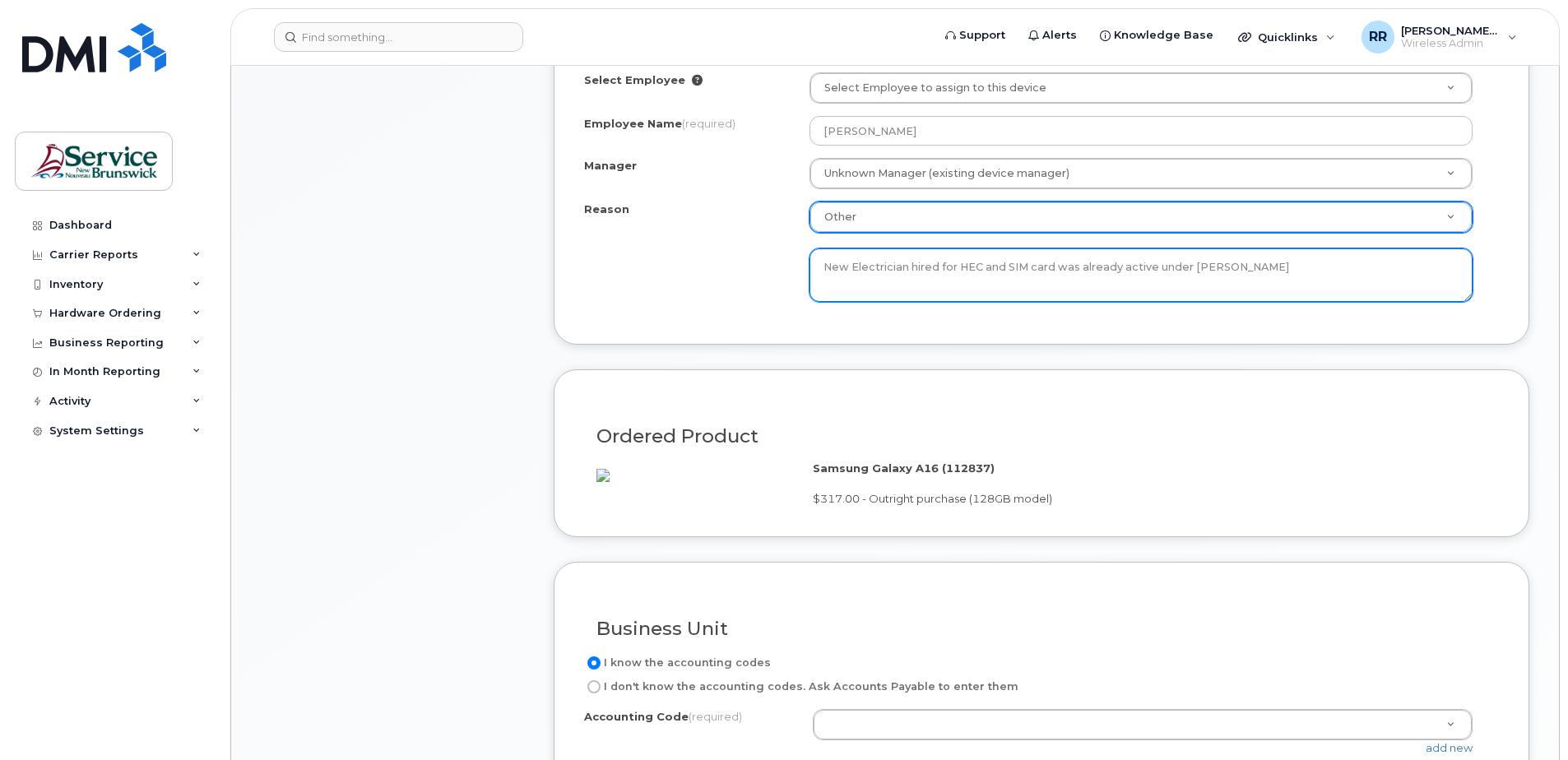
scroll to position [1151, 0]
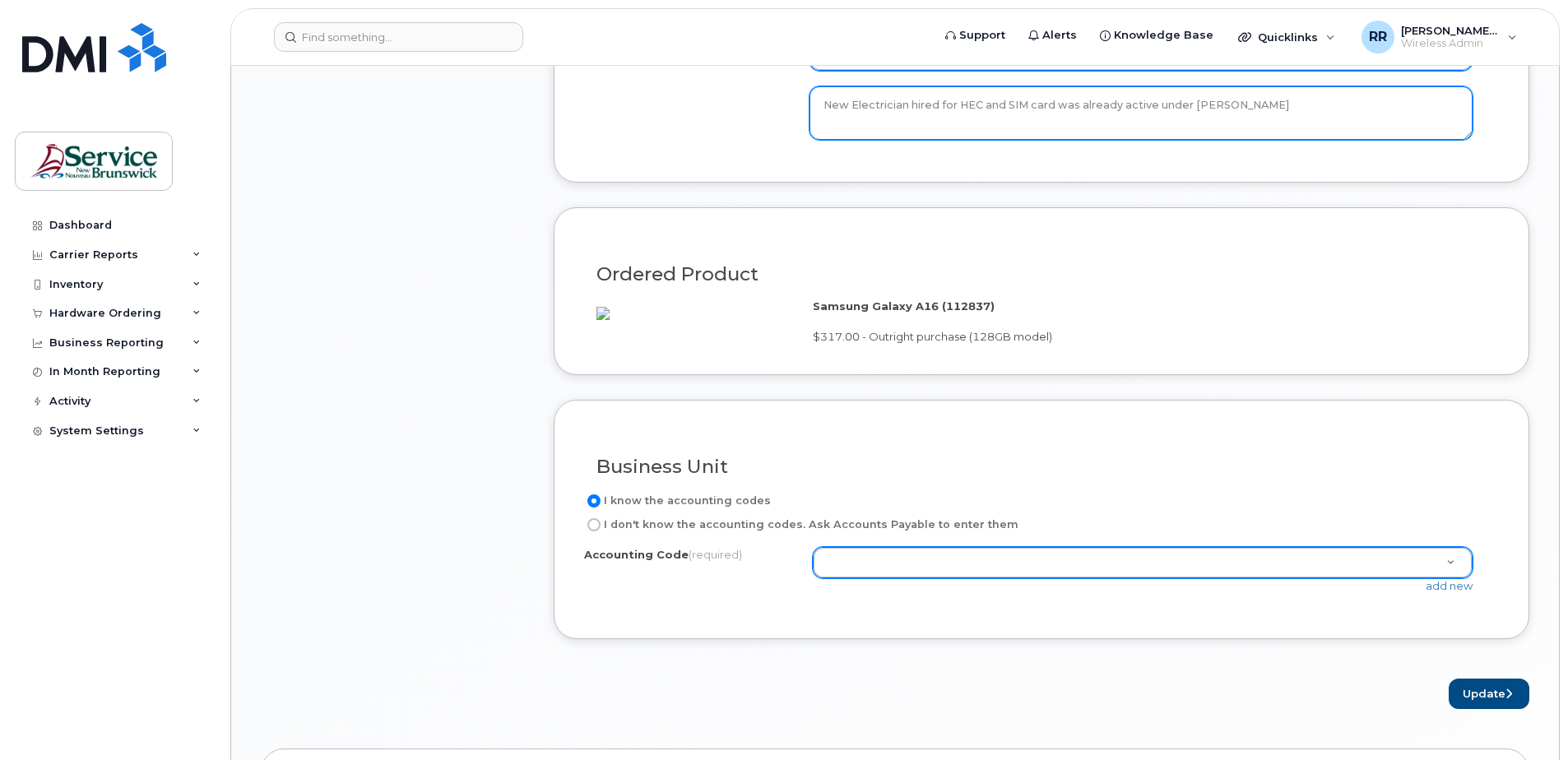
type textarea "New Electrician hired for HEC and SIM card was already active under Lisa Bauerl…"
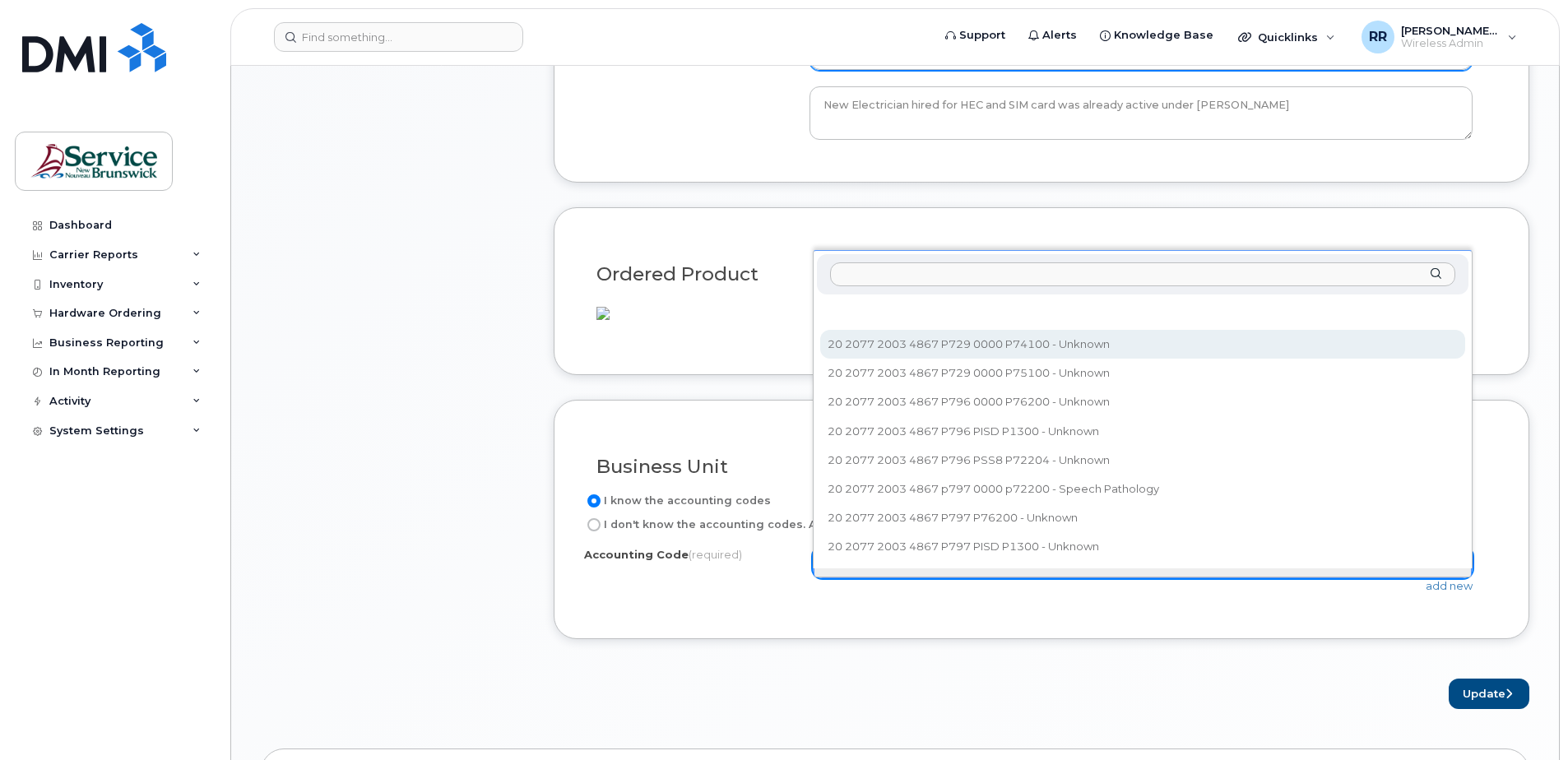
select select "20 2077 2003 4867 P729 0000 P74100"
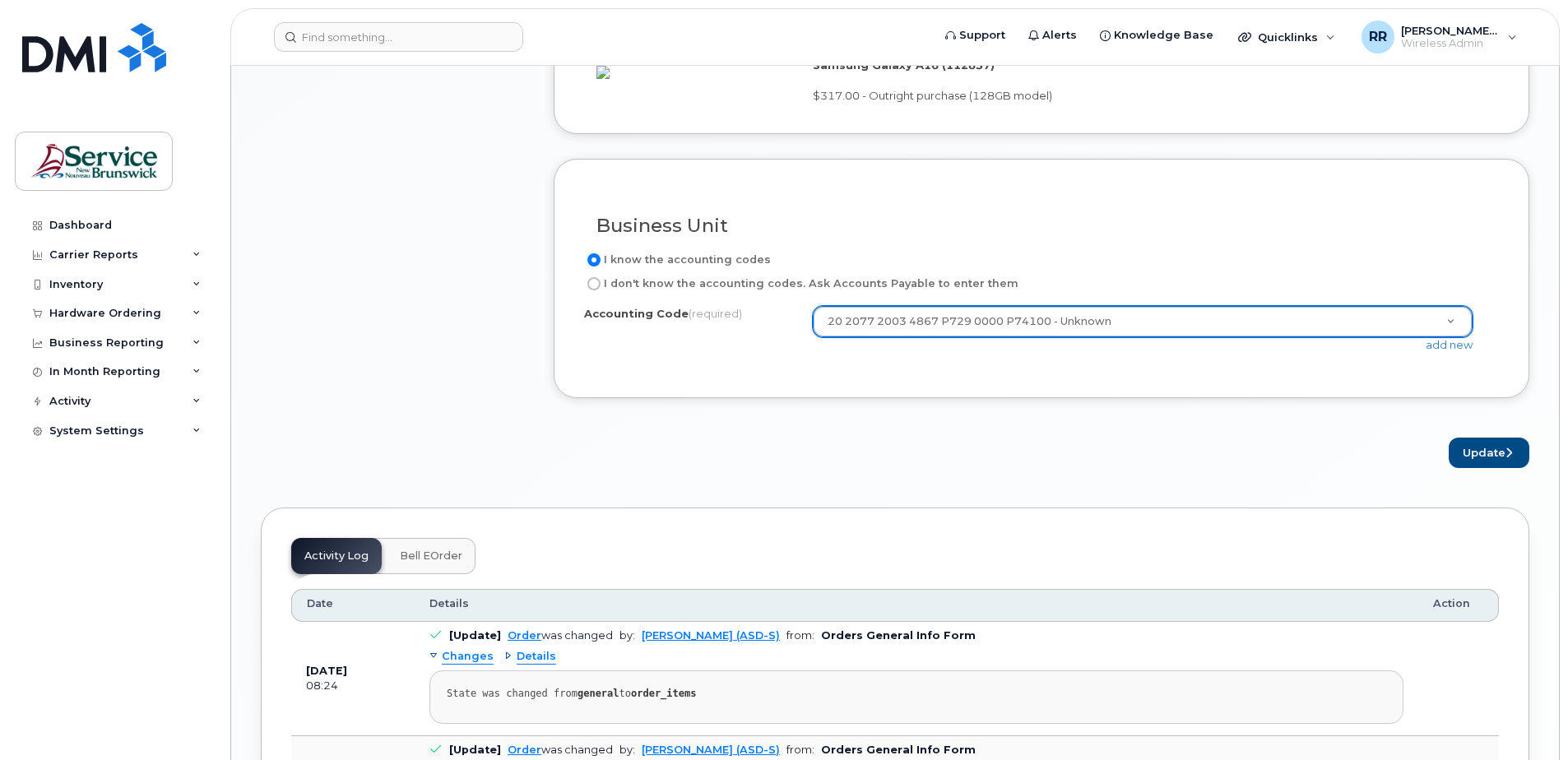
scroll to position [1398, 0]
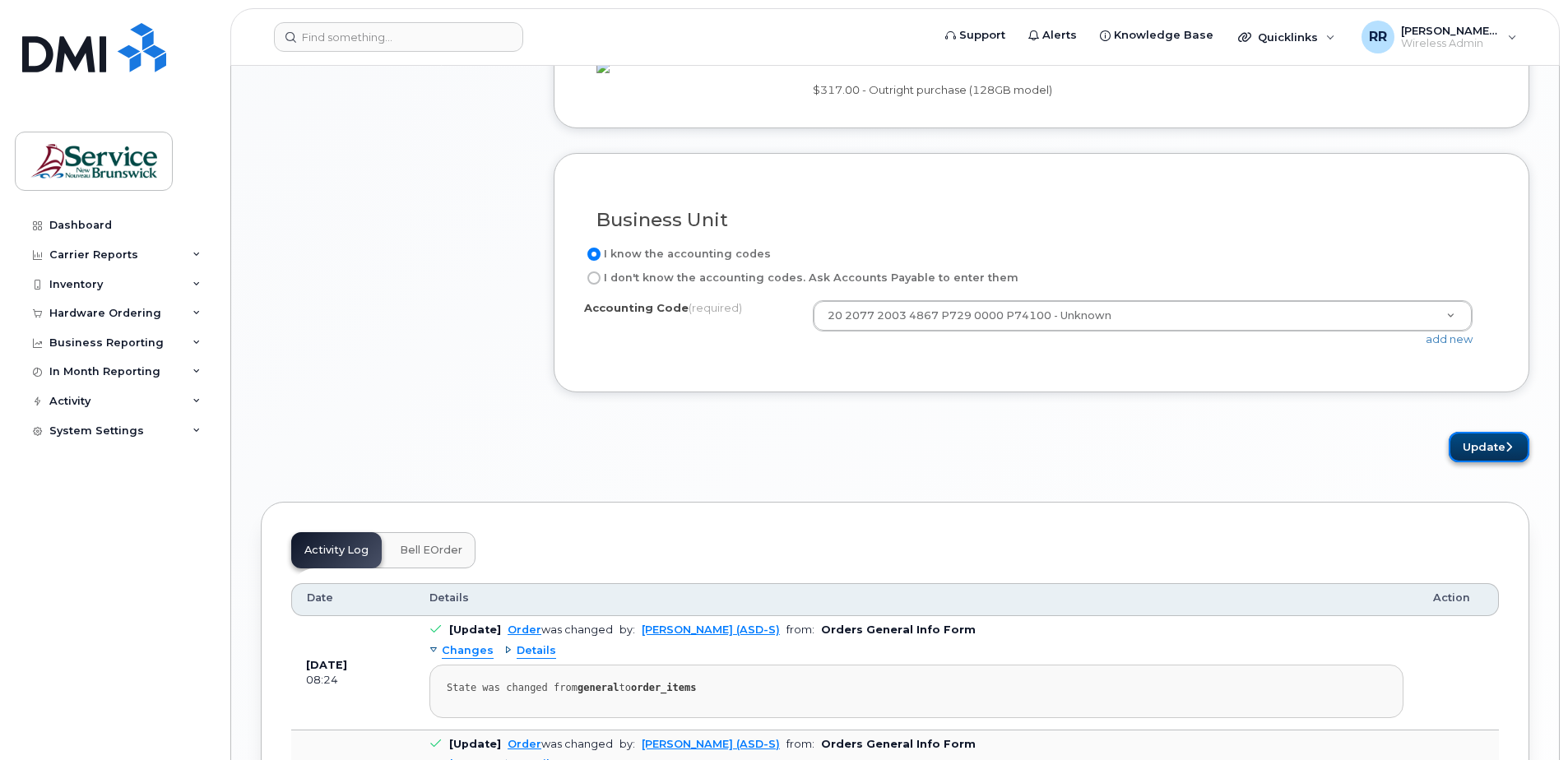
click at [1478, 462] on button "Update" at bounding box center [1489, 446] width 80 height 30
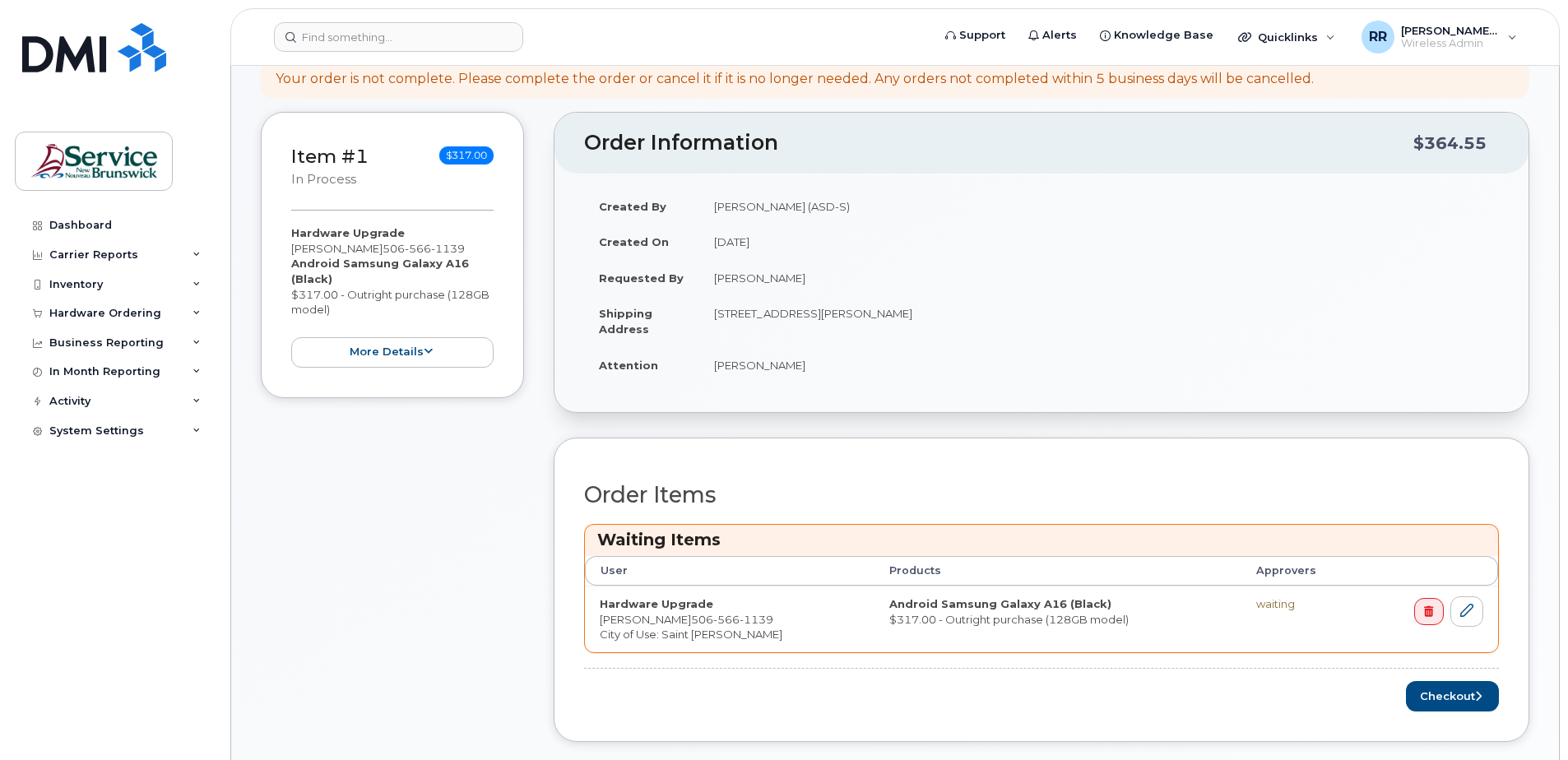
scroll to position [411, 0]
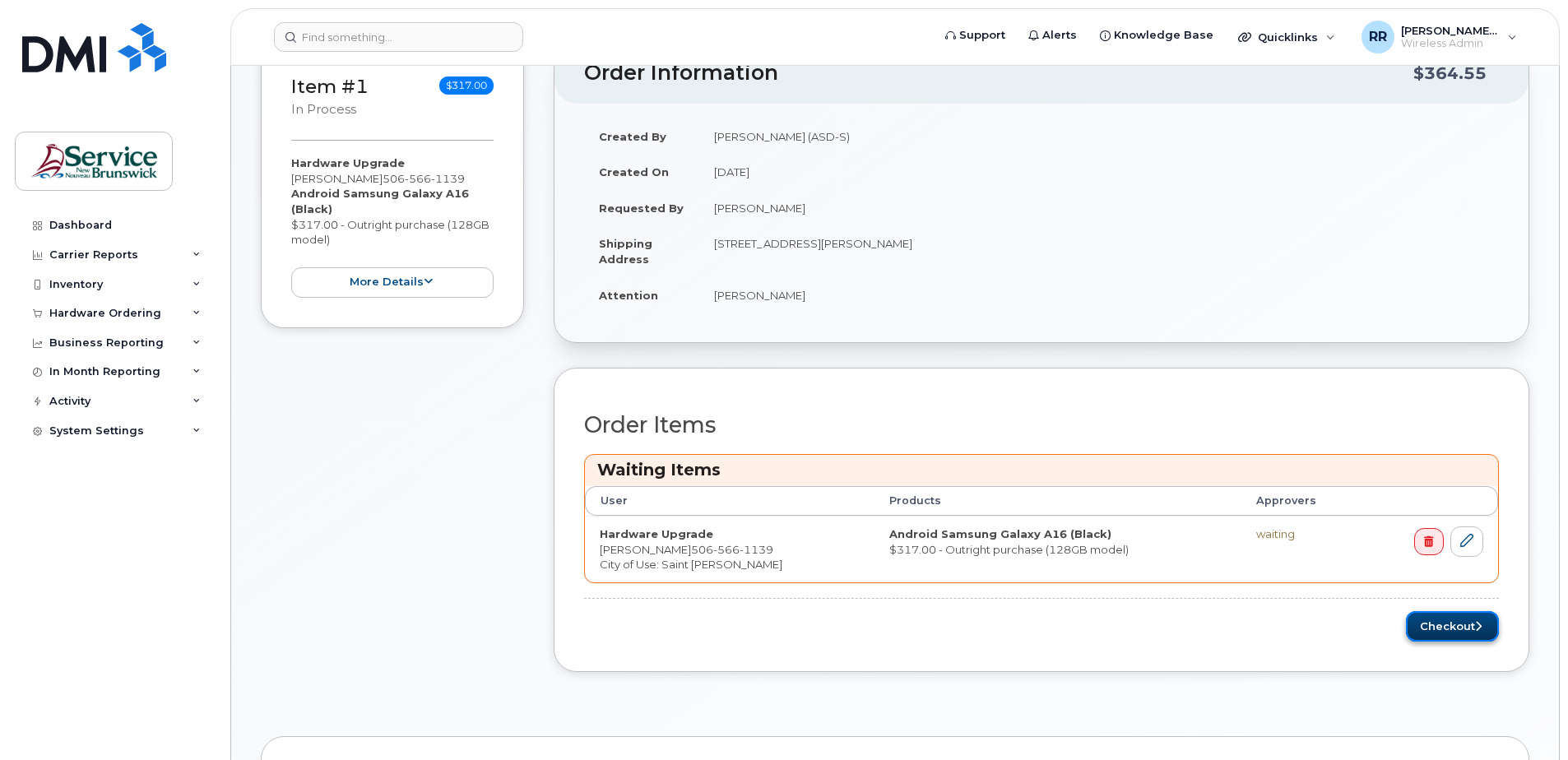
click at [1451, 628] on button "Checkout" at bounding box center [1452, 625] width 93 height 30
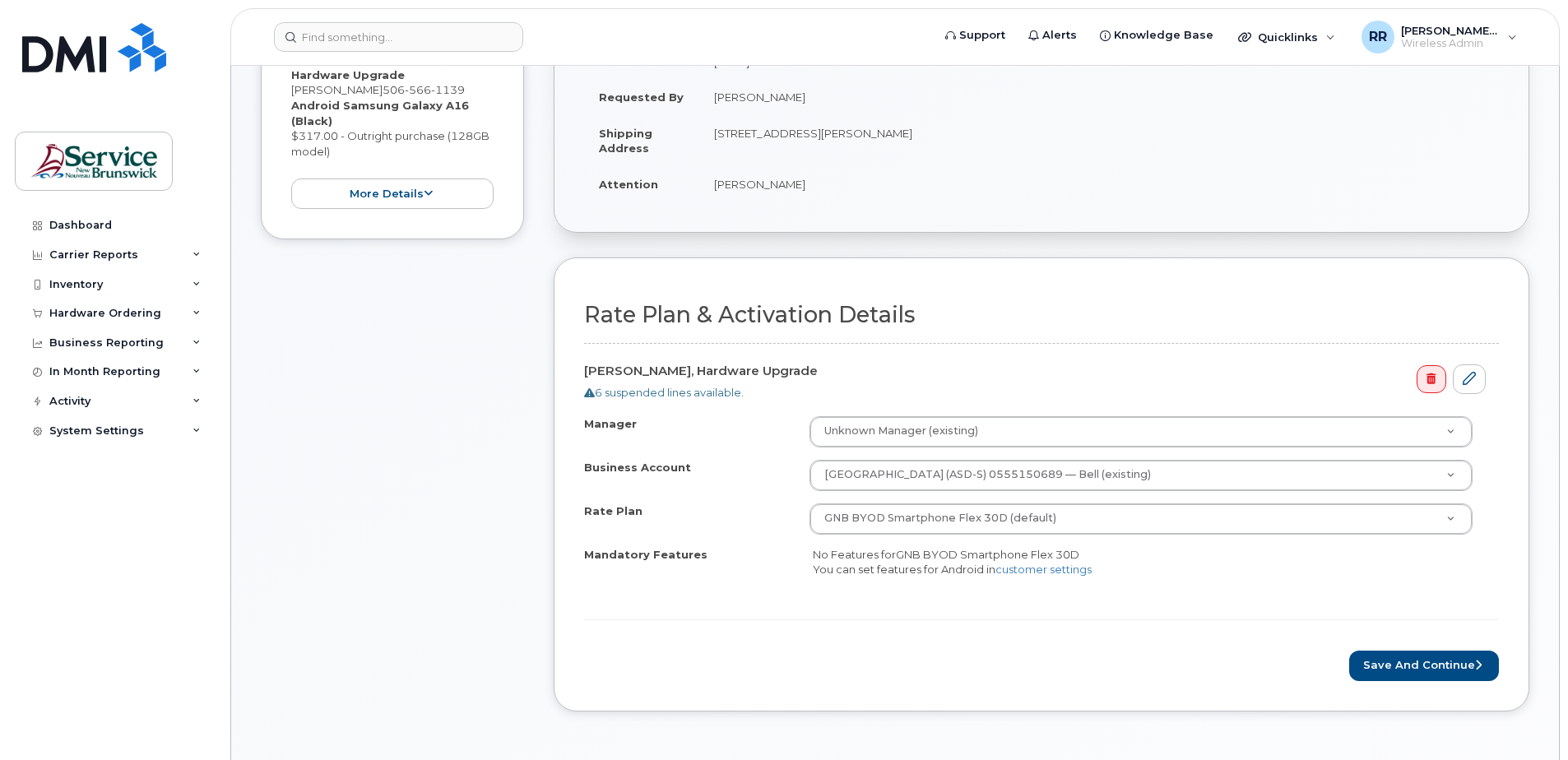
scroll to position [411, 0]
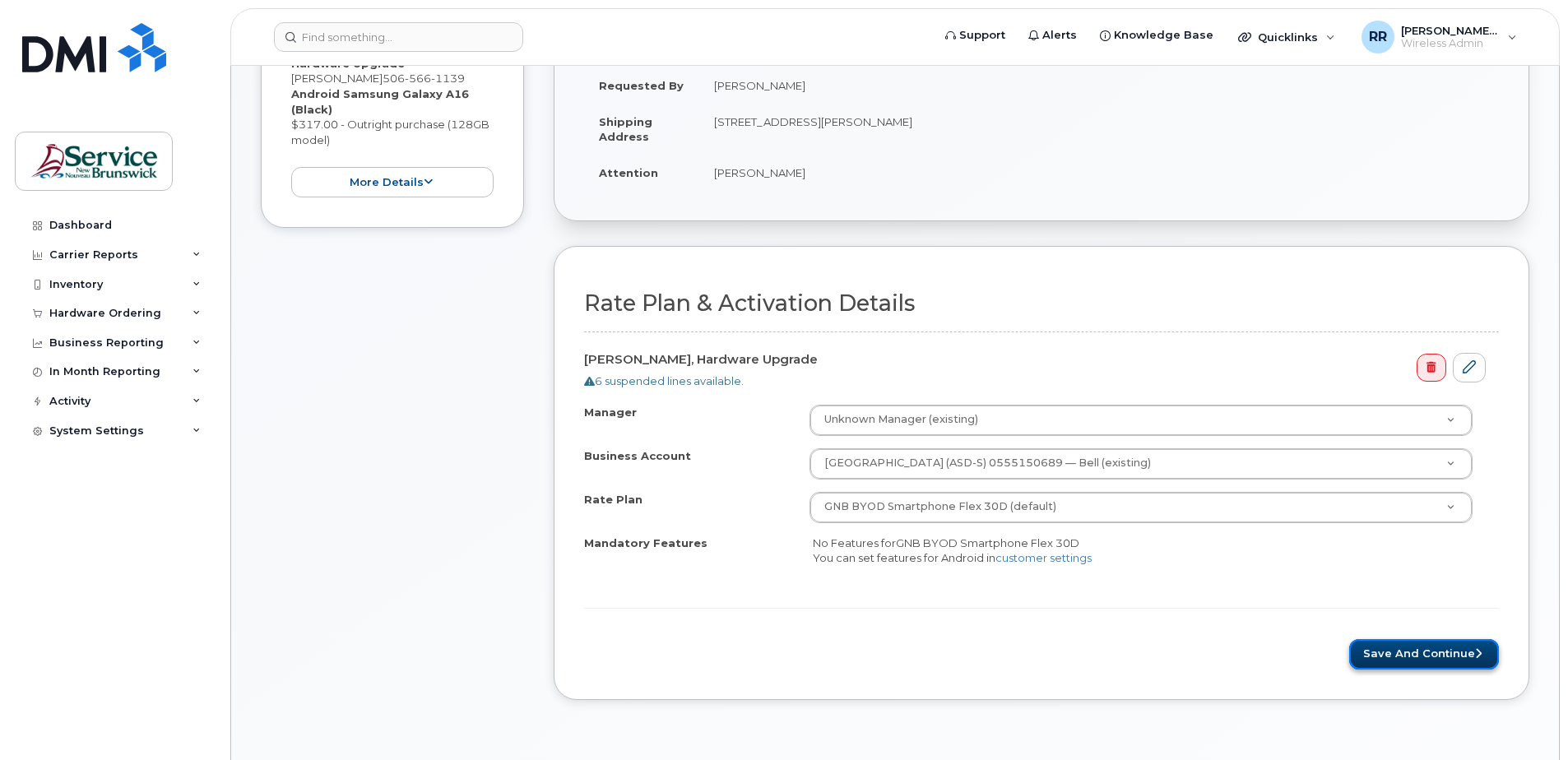
click at [1398, 661] on button "Save and Continue" at bounding box center [1424, 654] width 149 height 30
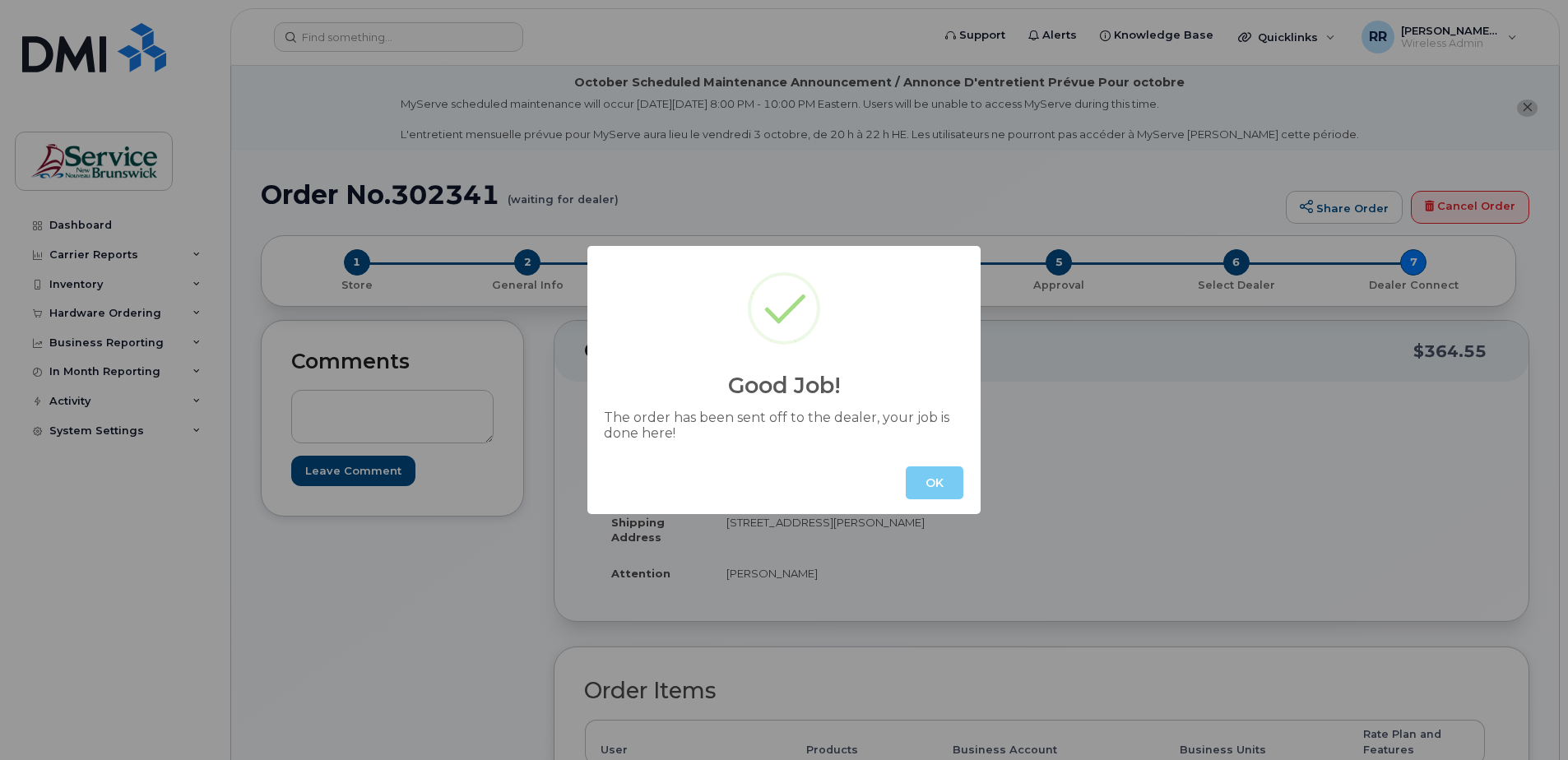
click at [932, 491] on button "OK" at bounding box center [934, 483] width 58 height 33
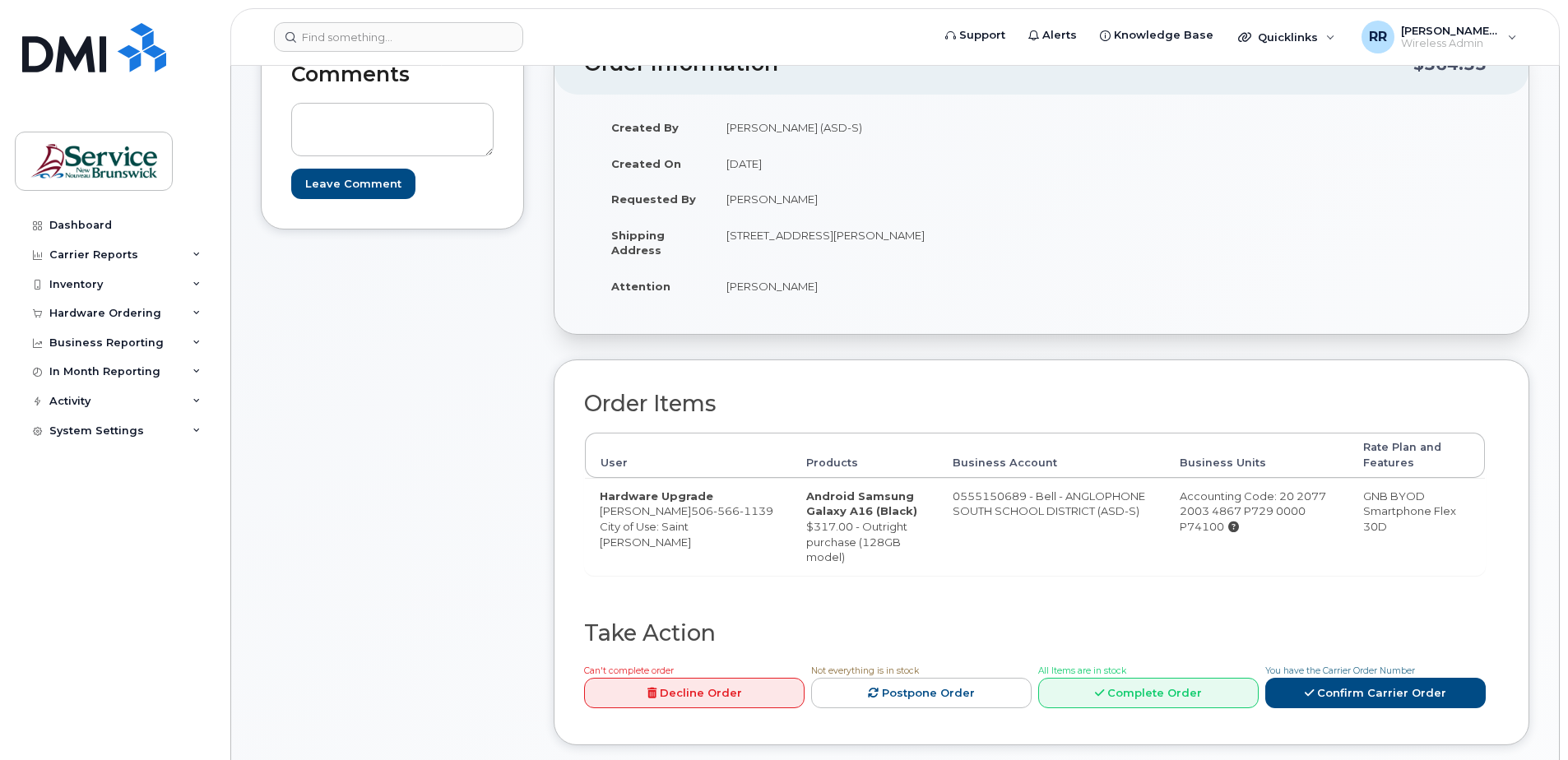
scroll to position [329, 0]
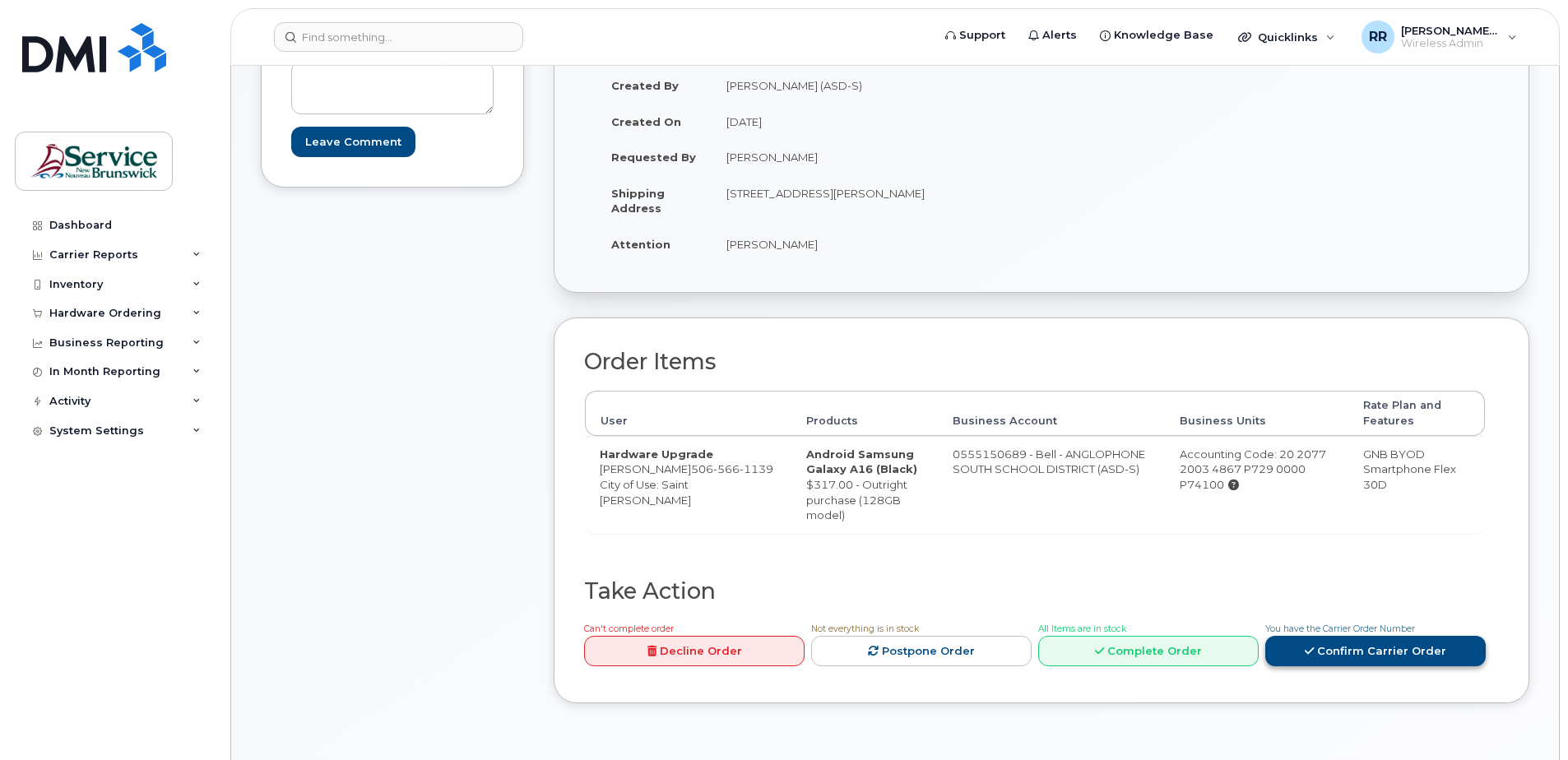
click at [1321, 648] on link "Confirm Carrier Order" at bounding box center [1374, 650] width 220 height 30
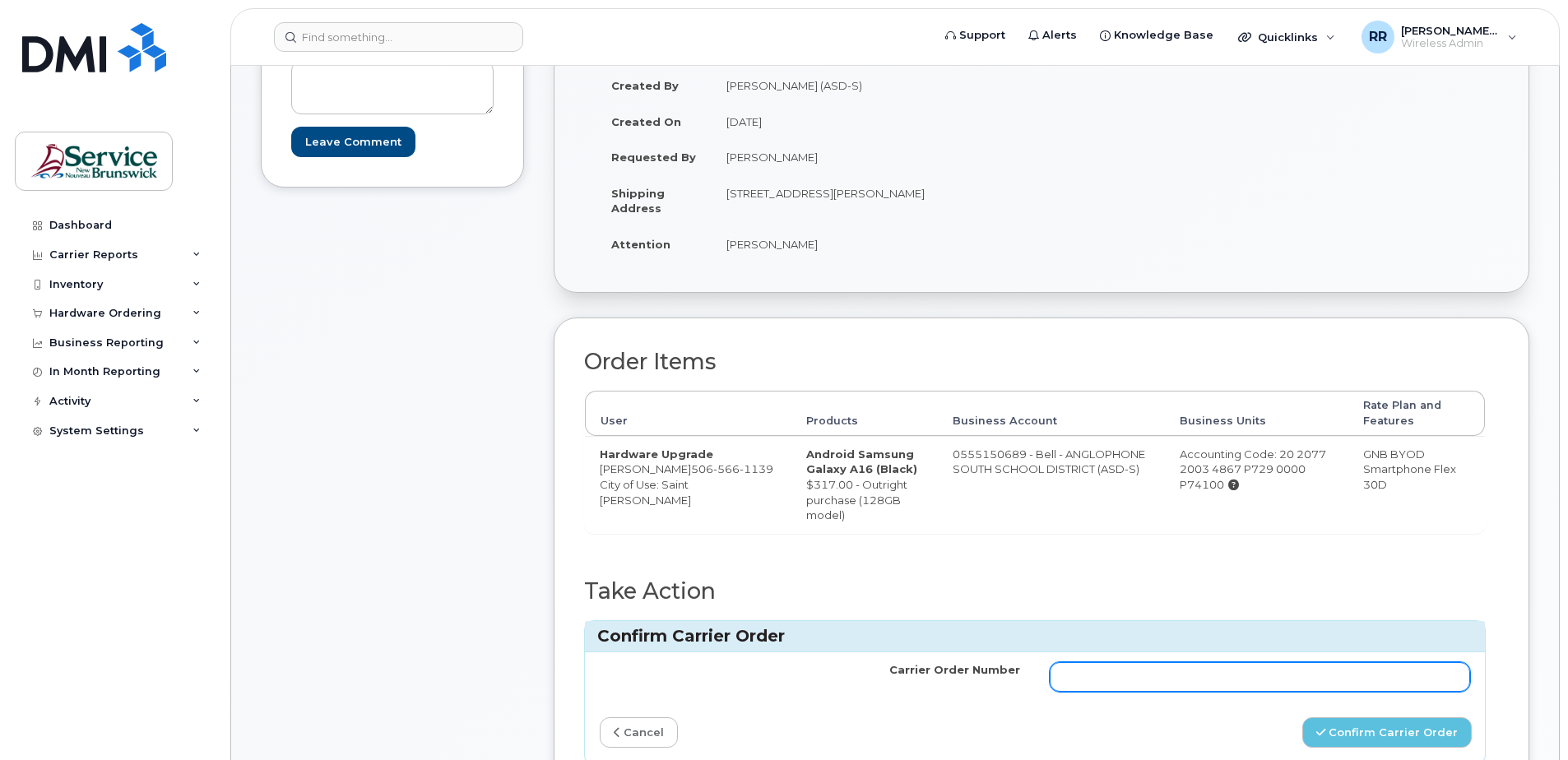
click at [1083, 677] on input "Carrier Order Number" at bounding box center [1260, 677] width 421 height 29
paste input "302341"
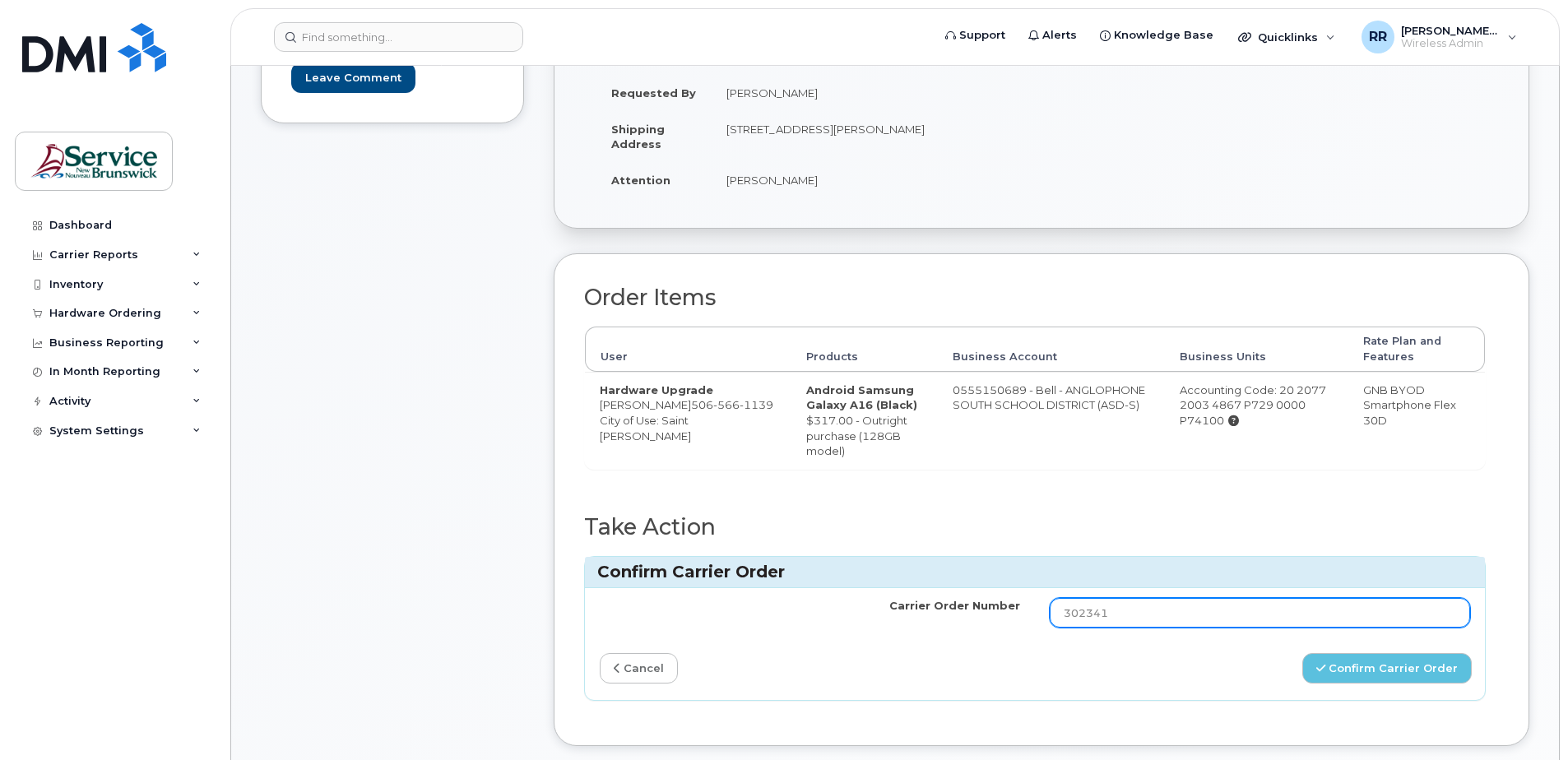
scroll to position [493, 0]
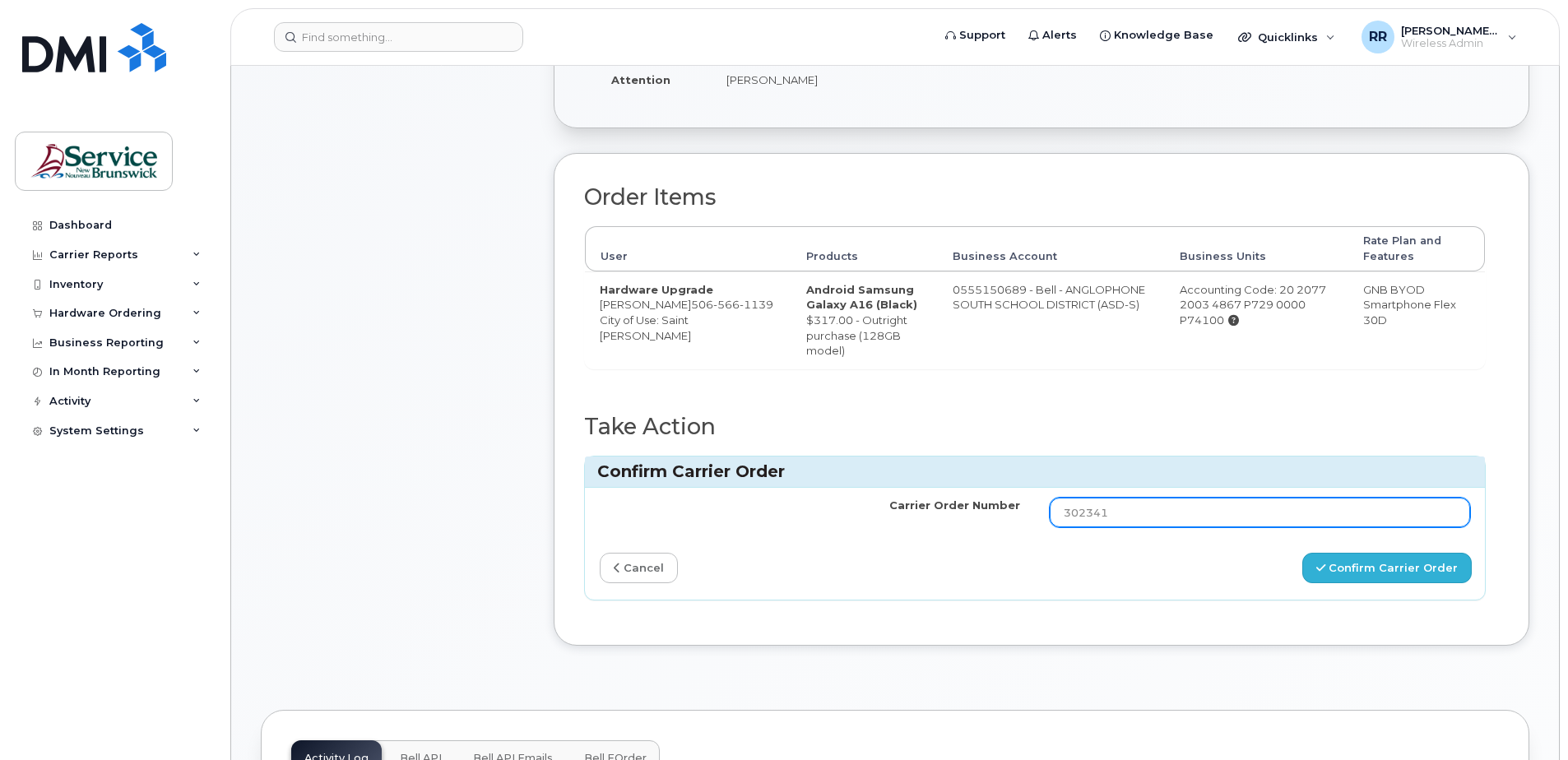
type input "302341"
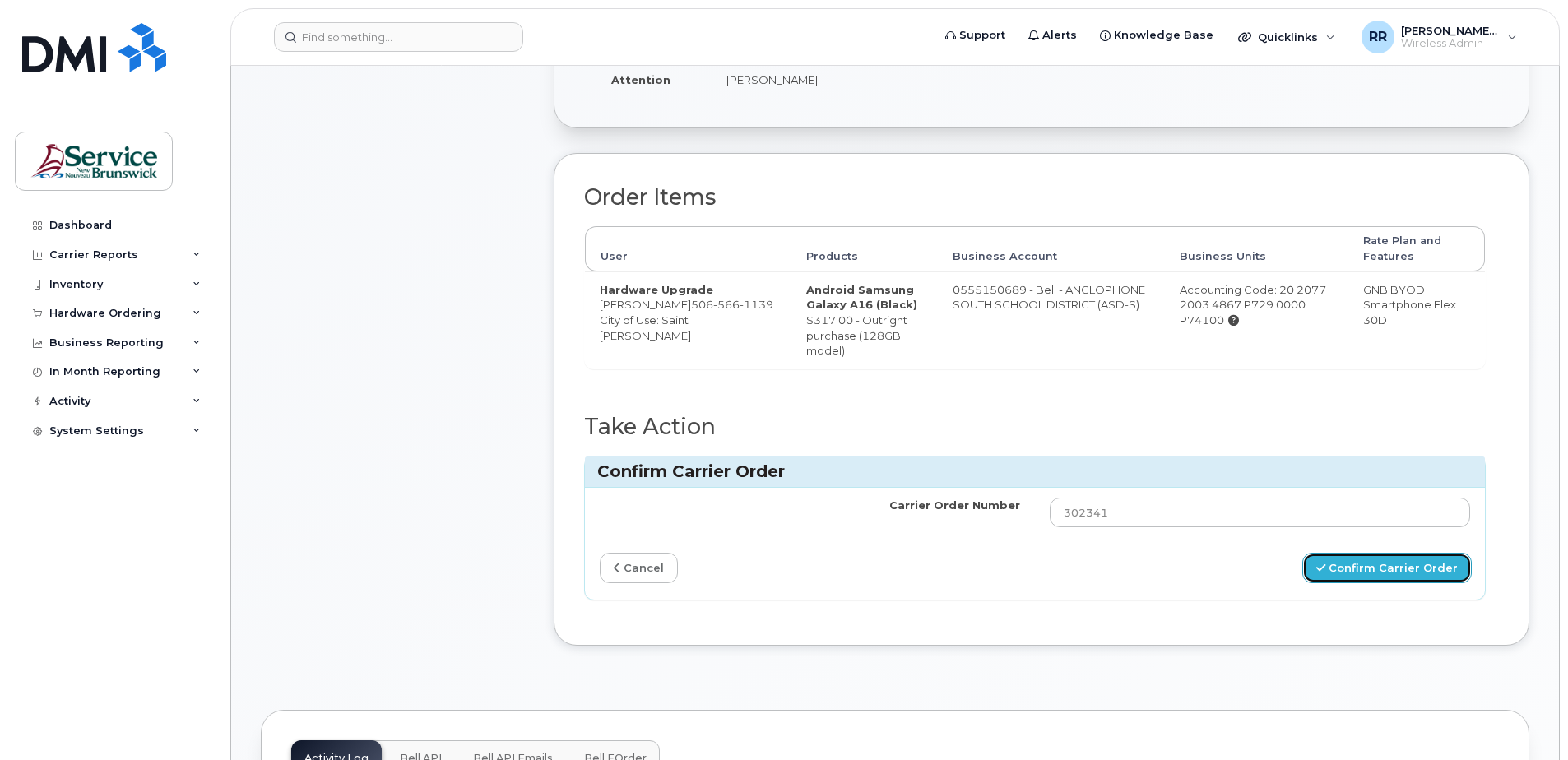
click at [1351, 558] on button "Confirm Carrier Order" at bounding box center [1387, 567] width 169 height 30
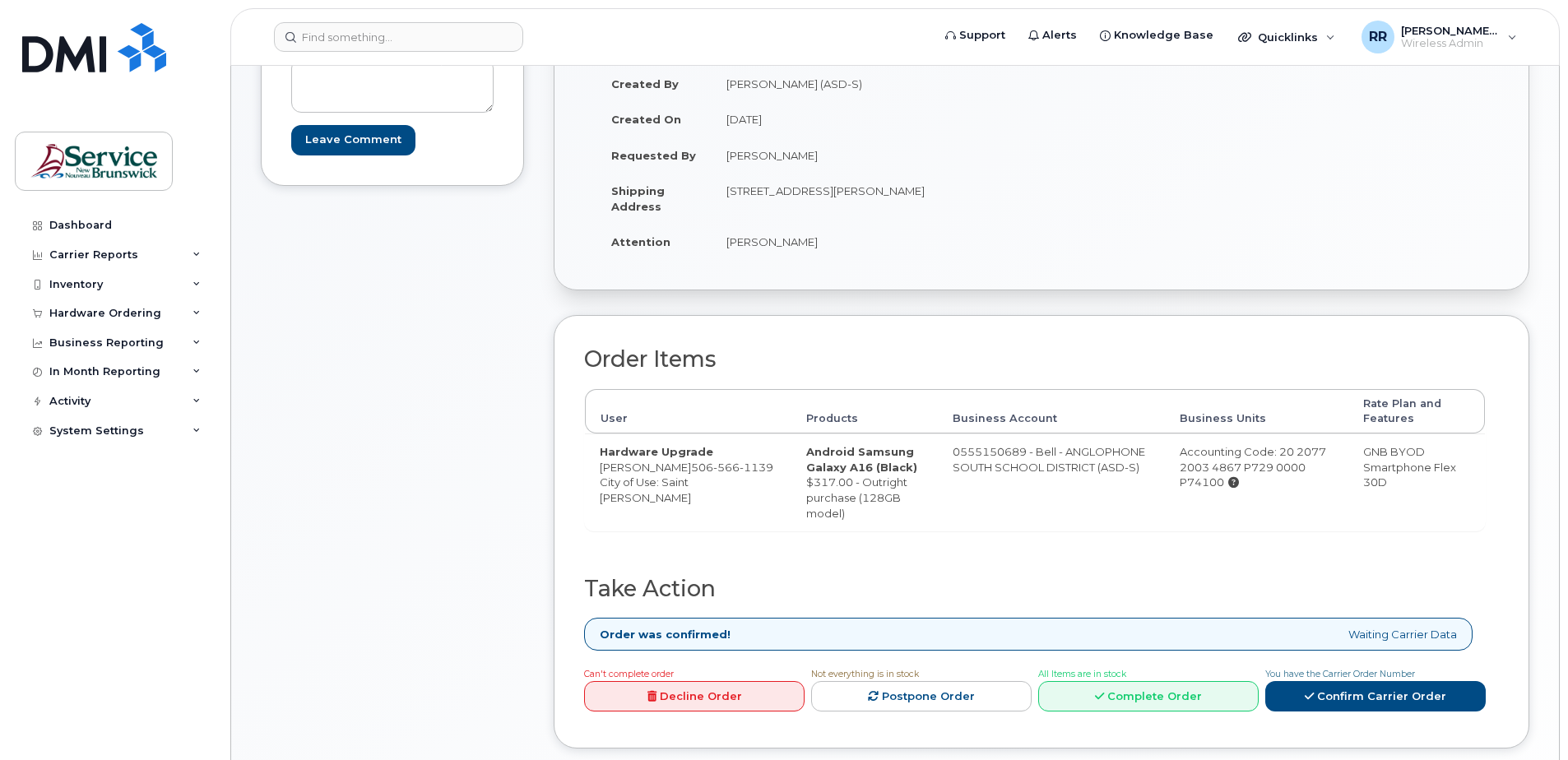
scroll to position [331, 0]
click at [1123, 694] on link "Complete Order" at bounding box center [1148, 696] width 220 height 30
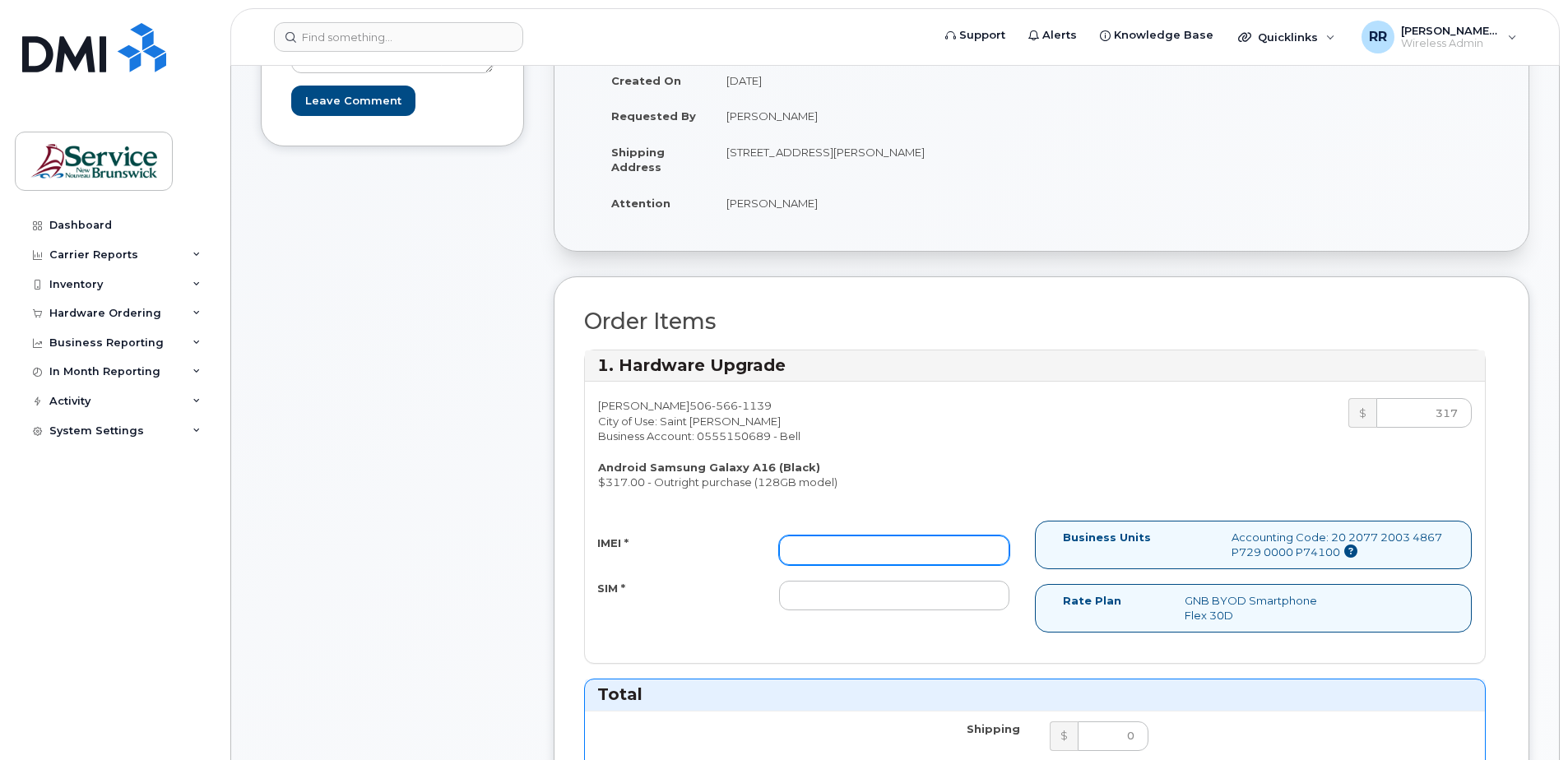
scroll to position [413, 0]
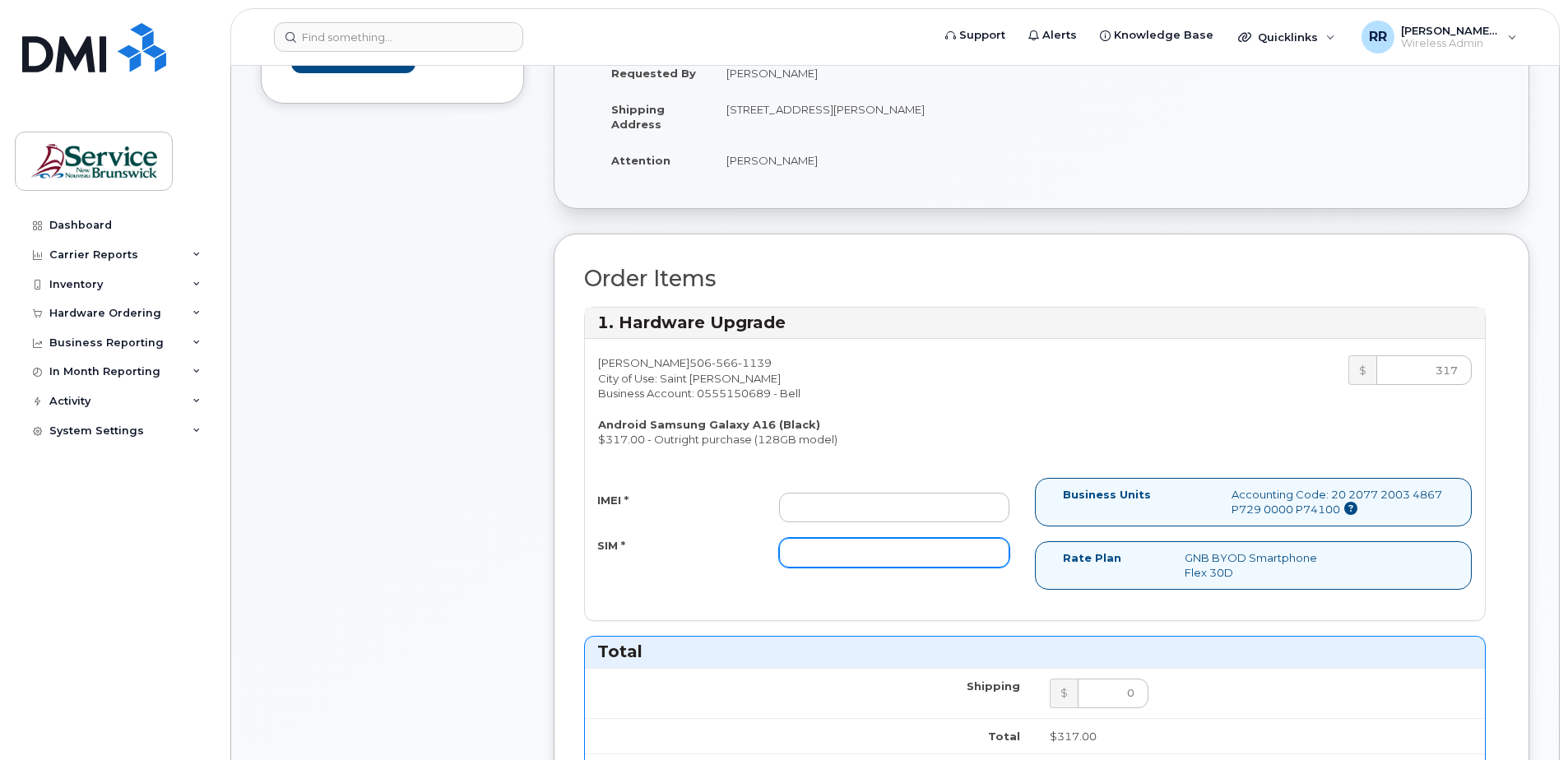
click at [806, 561] on input "SIM *" at bounding box center [894, 553] width 231 height 29
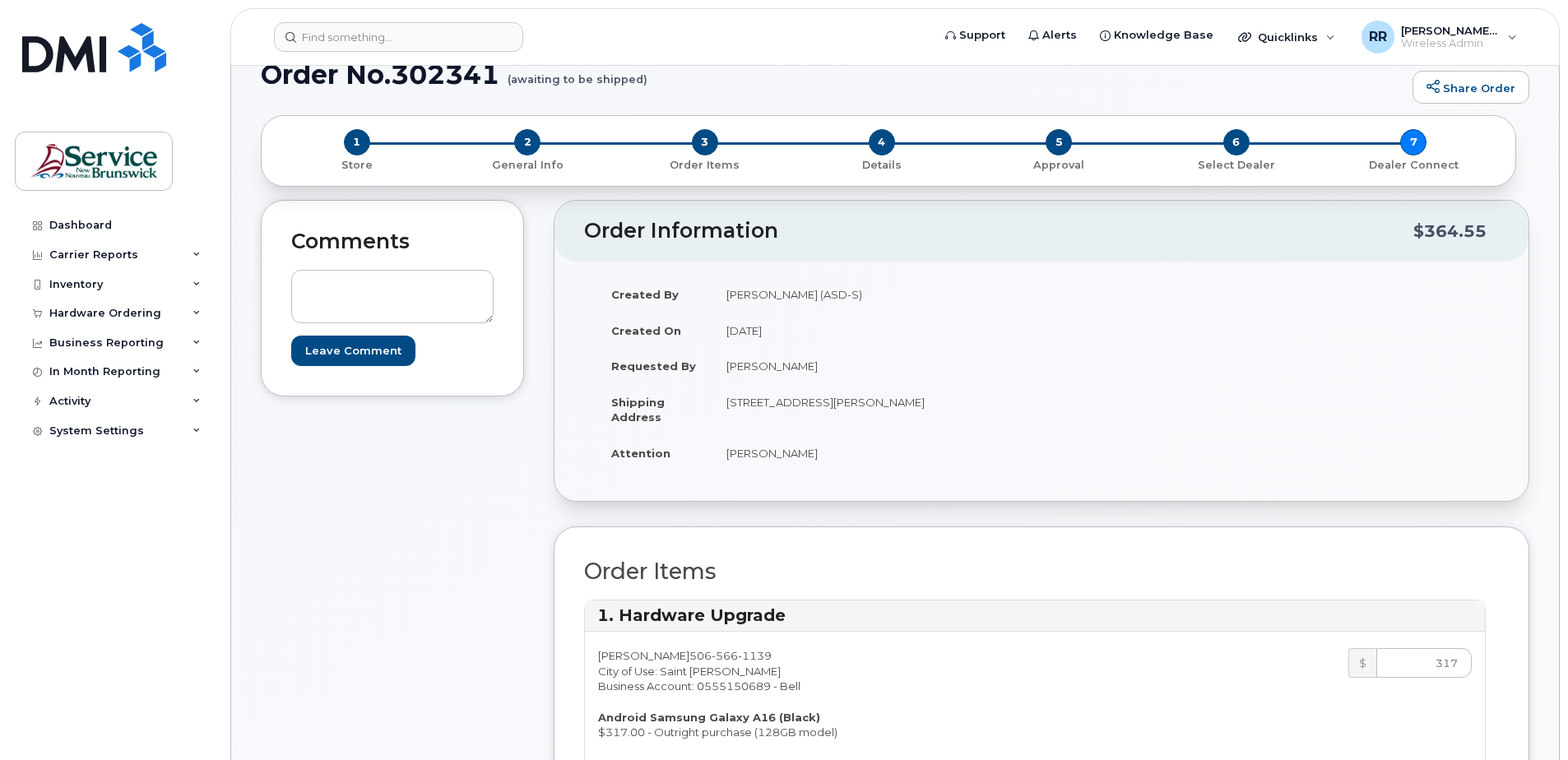
scroll to position [0, 0]
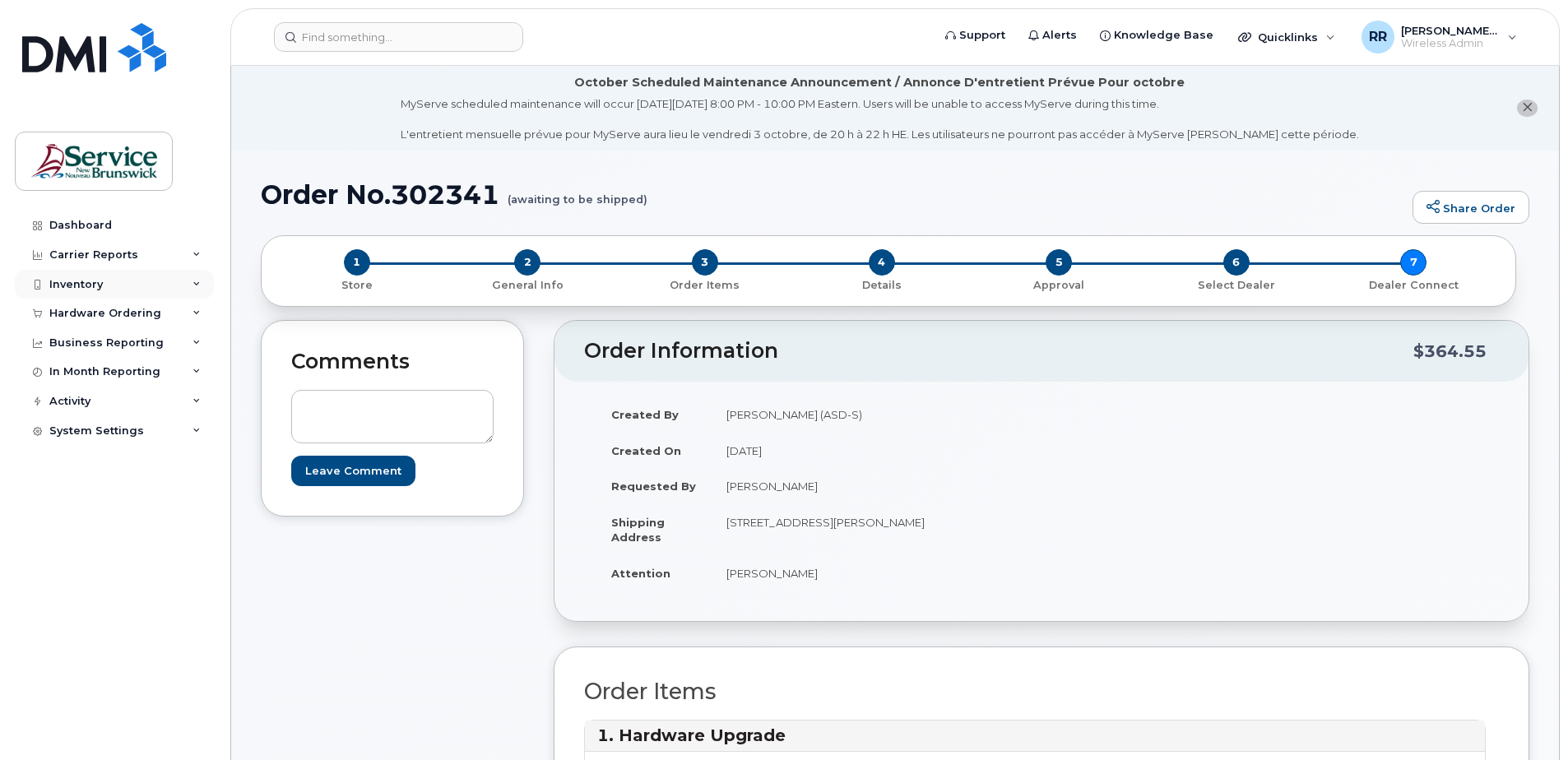
click at [97, 283] on div "Inventory" at bounding box center [76, 284] width 54 height 13
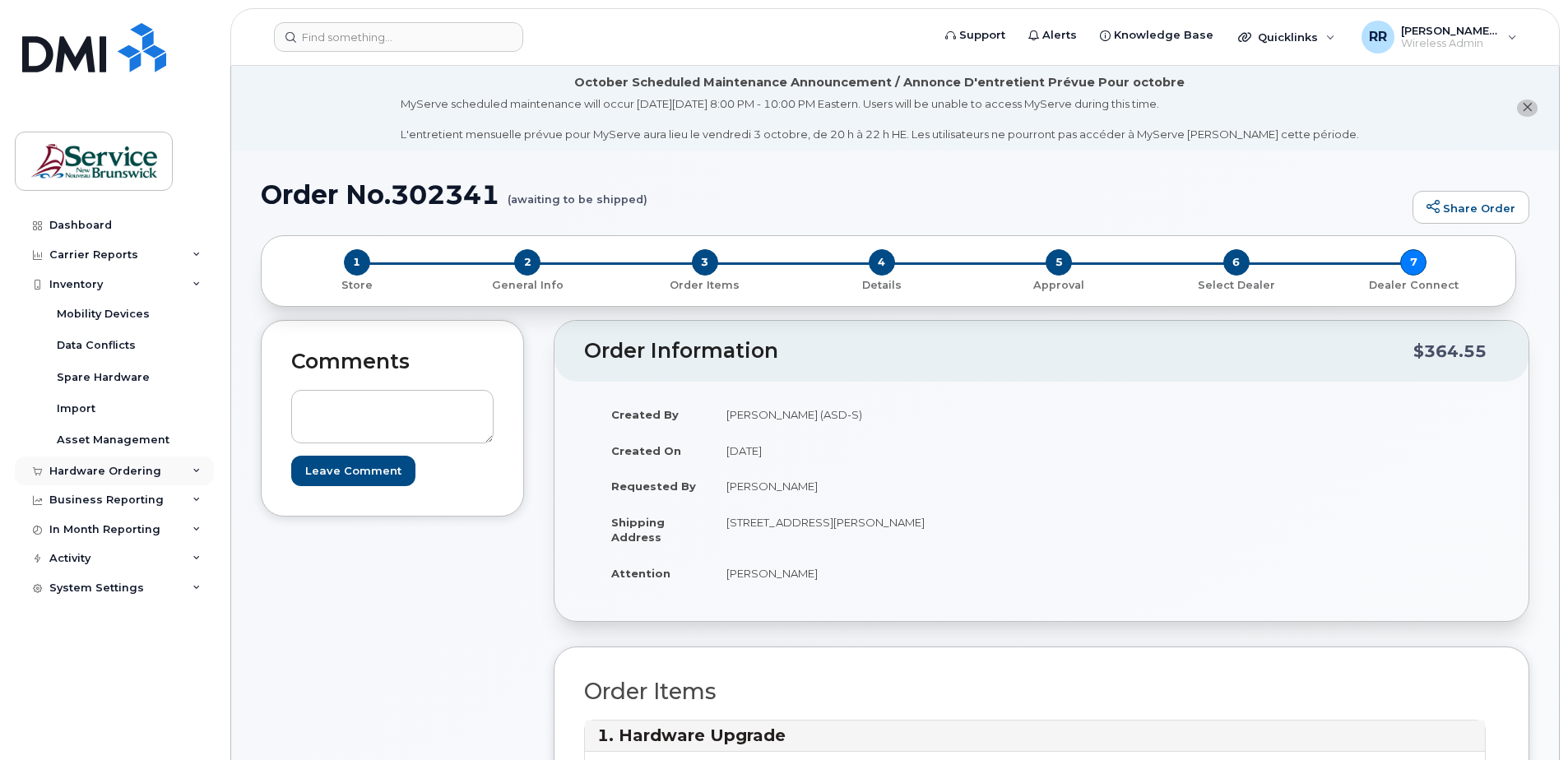
click at [108, 474] on div "Hardware Ordering" at bounding box center [105, 471] width 112 height 13
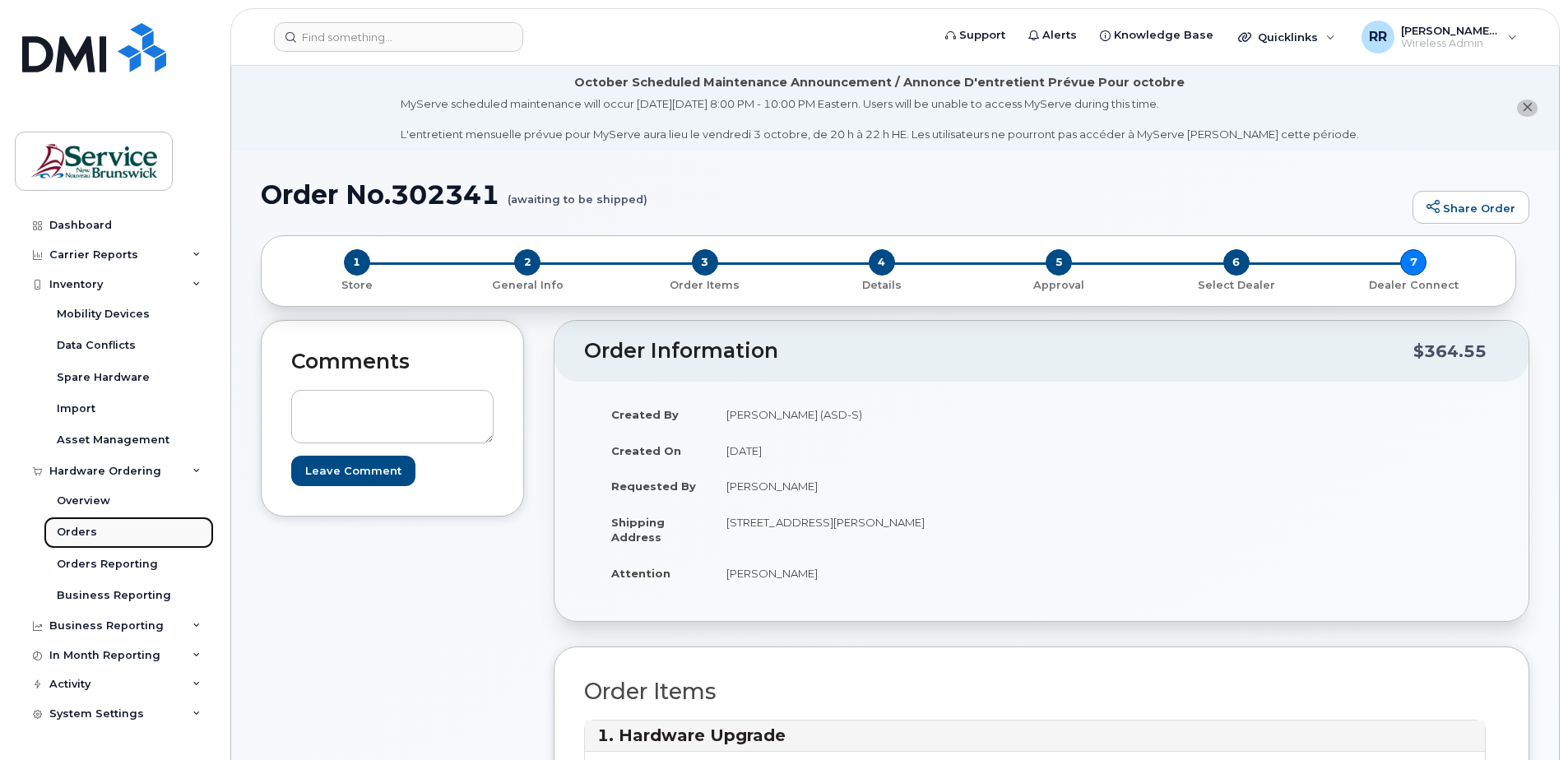
click at [73, 525] on div "Orders" at bounding box center [77, 532] width 41 height 15
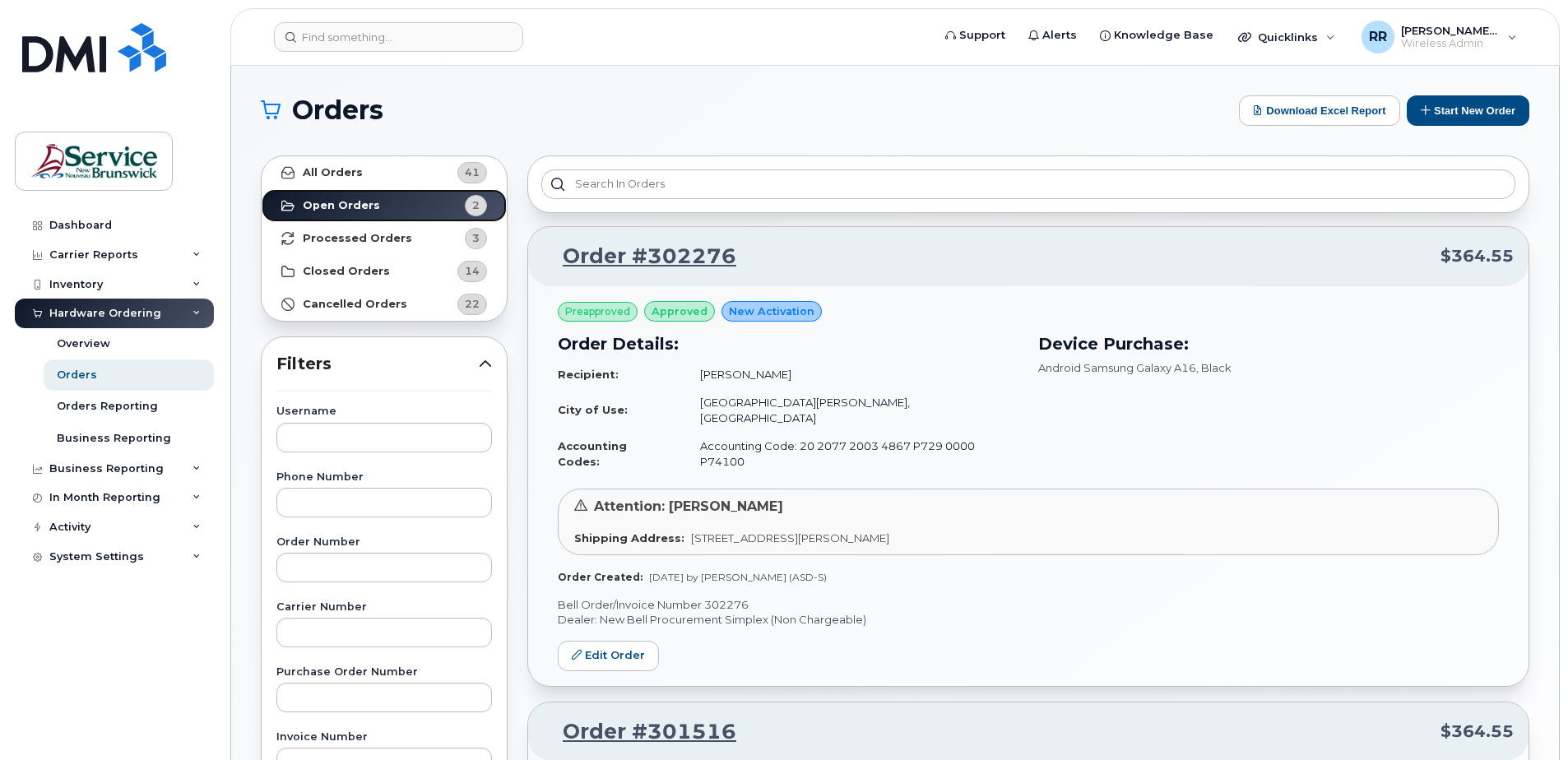
click at [333, 197] on link "Open Orders 2" at bounding box center [384, 206] width 245 height 33
click at [323, 243] on strong "Processed Orders" at bounding box center [357, 238] width 110 height 13
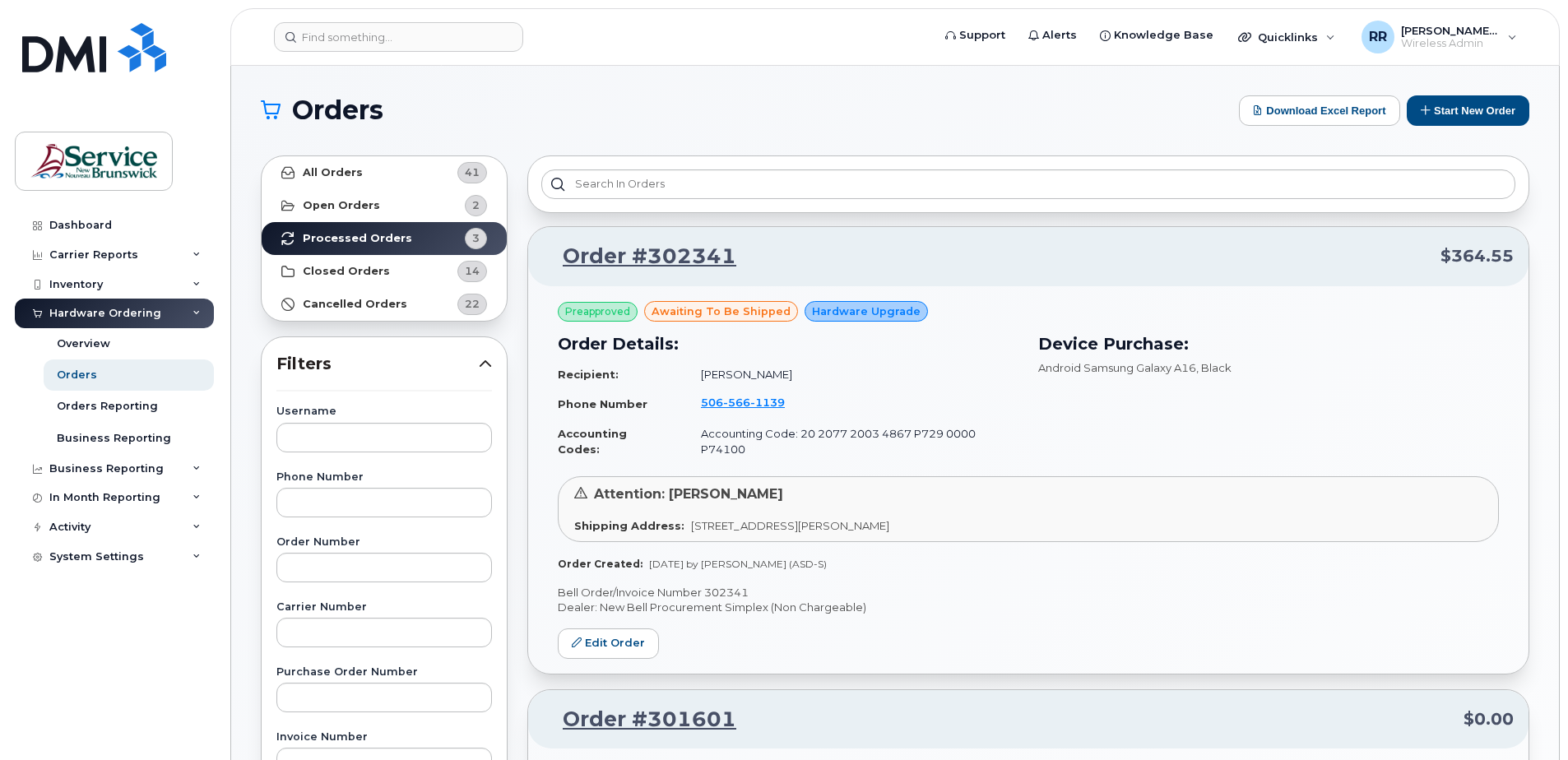
click at [150, 719] on div "Dashboard Carrier Reports Monthly Billing Data Daily Data Pooling Data Behavior…" at bounding box center [116, 473] width 203 height 525
